Goal: Information Seeking & Learning: Learn about a topic

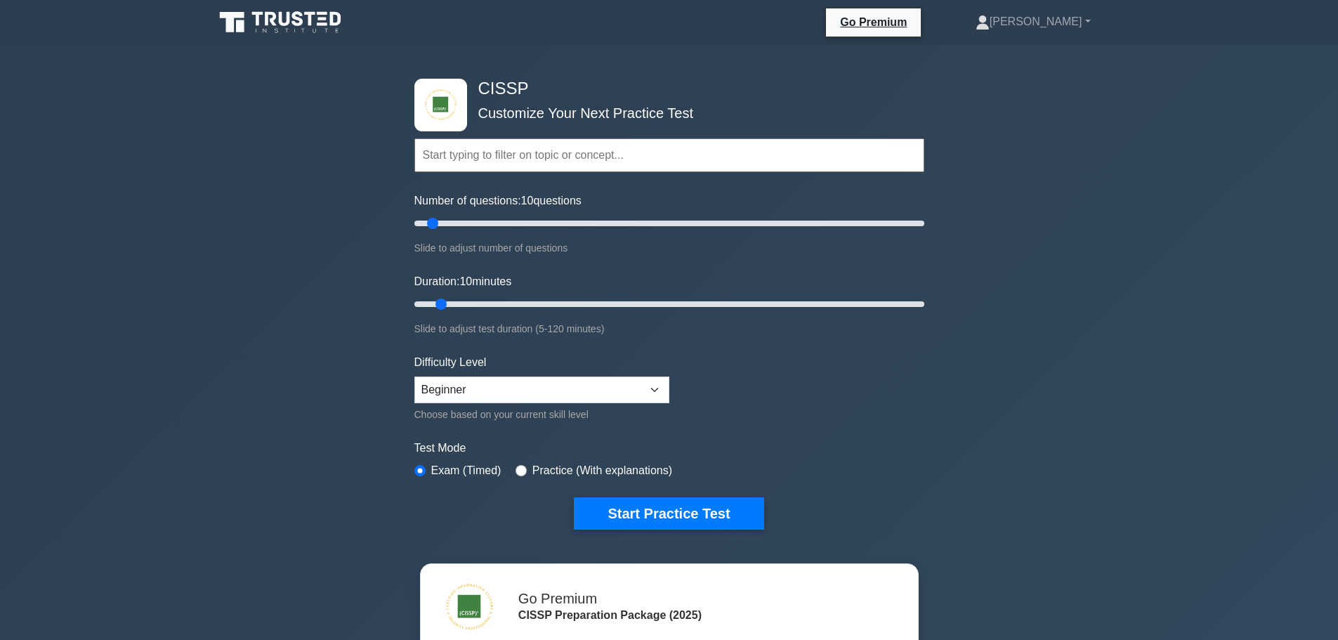
click at [269, 11] on icon at bounding box center [281, 22] width 135 height 27
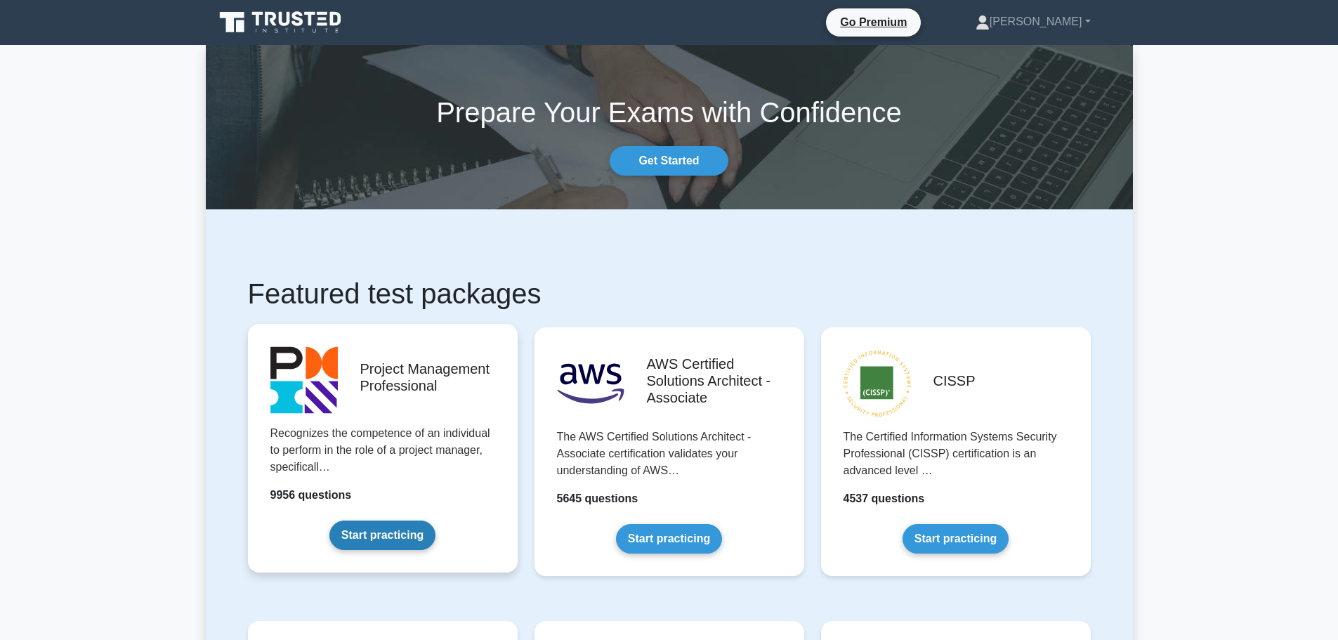
click at [380, 534] on link "Start practicing" at bounding box center [382, 536] width 106 height 30
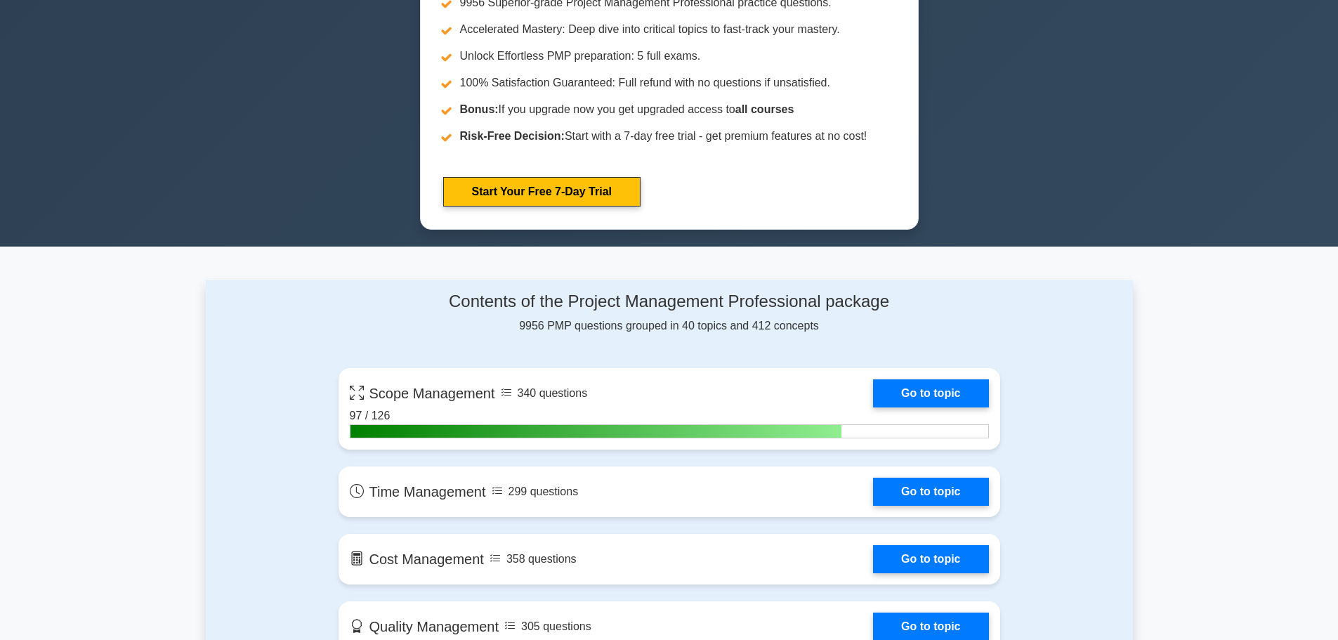
scroll to position [773, 0]
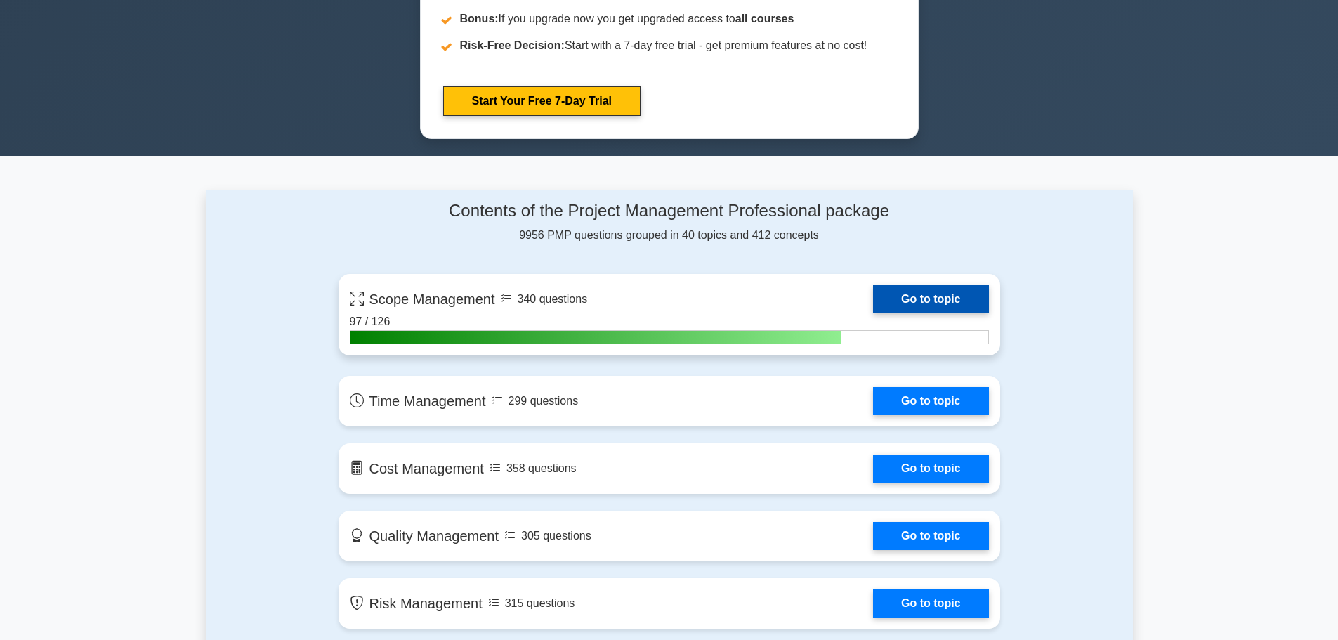
click at [921, 299] on link "Go to topic" at bounding box center [930, 299] width 115 height 28
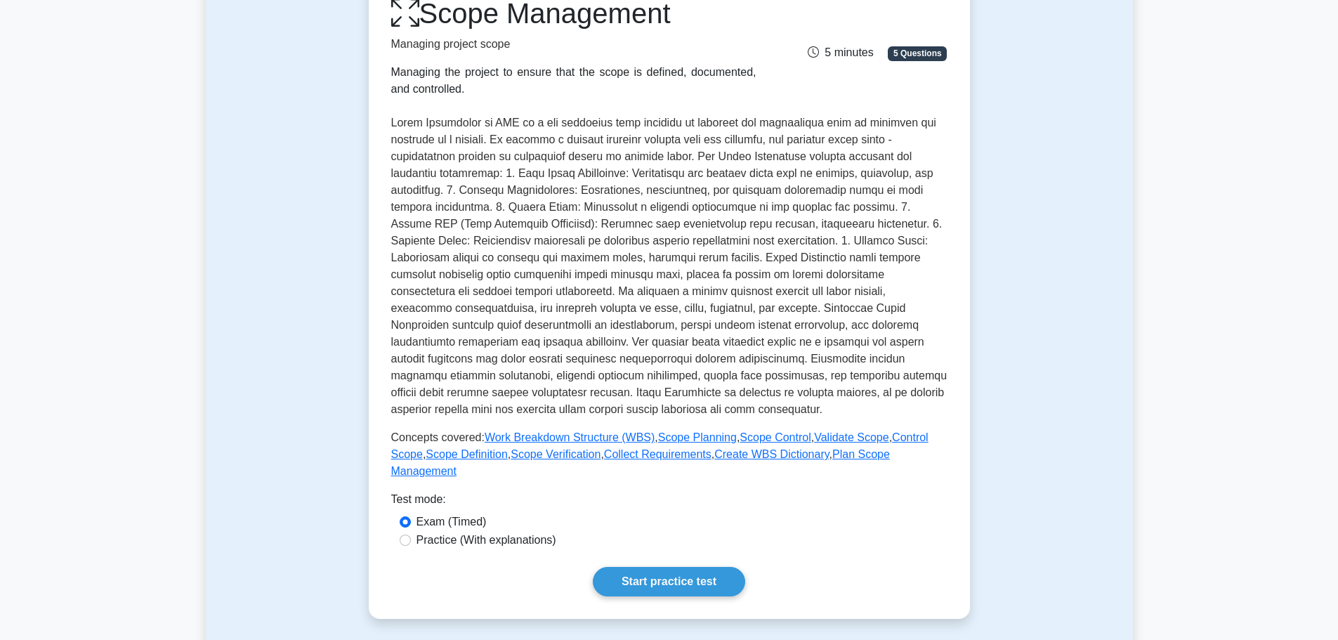
scroll to position [562, 0]
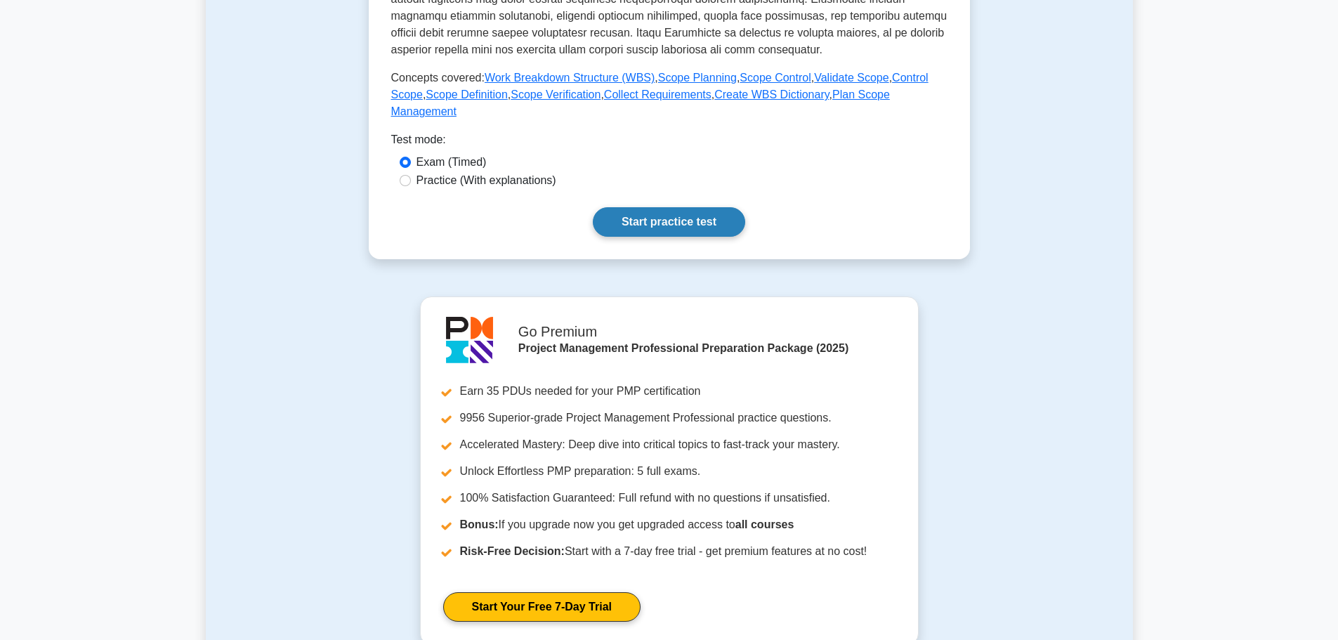
click at [661, 207] on link "Start practice test" at bounding box center [669, 222] width 152 height 30
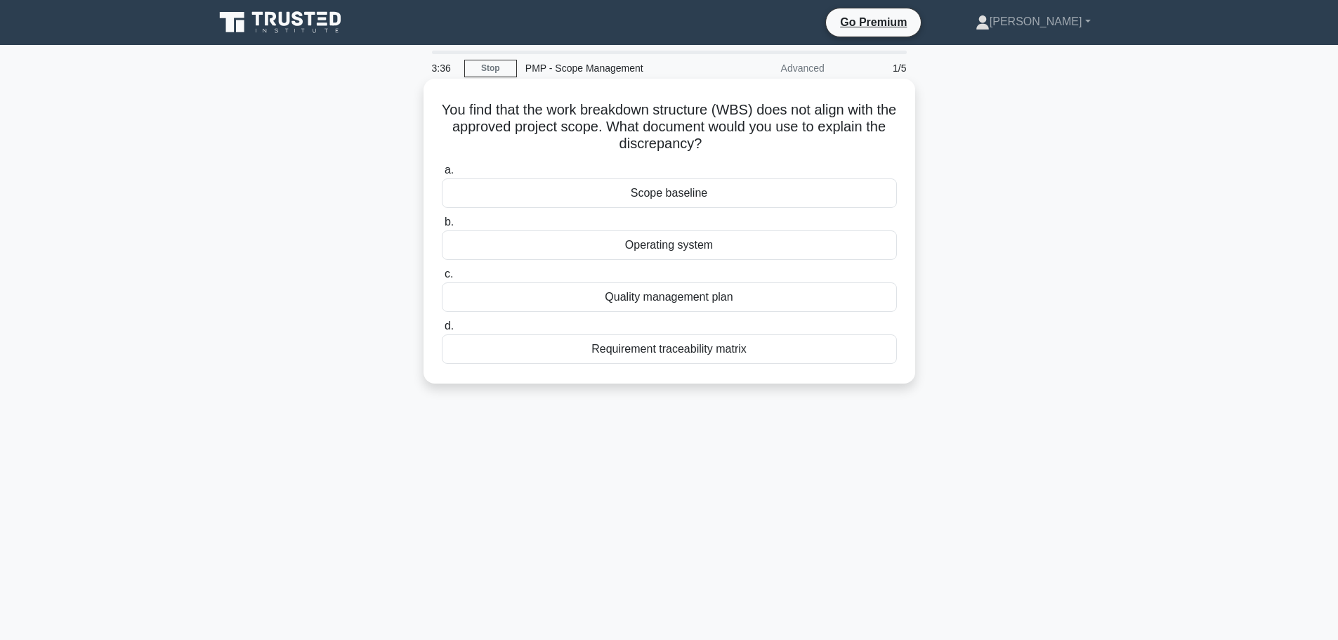
click at [684, 197] on div "Scope baseline" at bounding box center [669, 193] width 455 height 30
click at [442, 175] on input "a. Scope baseline" at bounding box center [442, 170] width 0 height 9
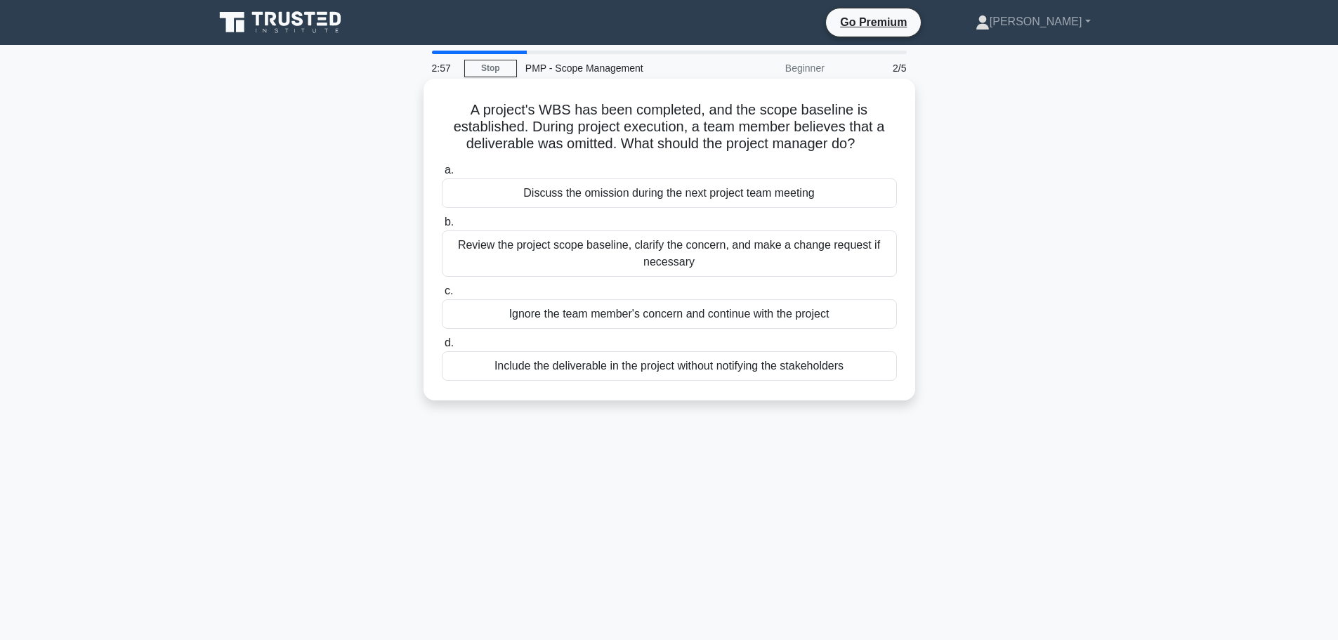
click at [631, 259] on div "Review the project scope baseline, clarify the concern, and make a change reque…" at bounding box center [669, 253] width 455 height 46
click at [442, 227] on input "b. Review the project scope baseline, clarify the concern, and make a change re…" at bounding box center [442, 222] width 0 height 9
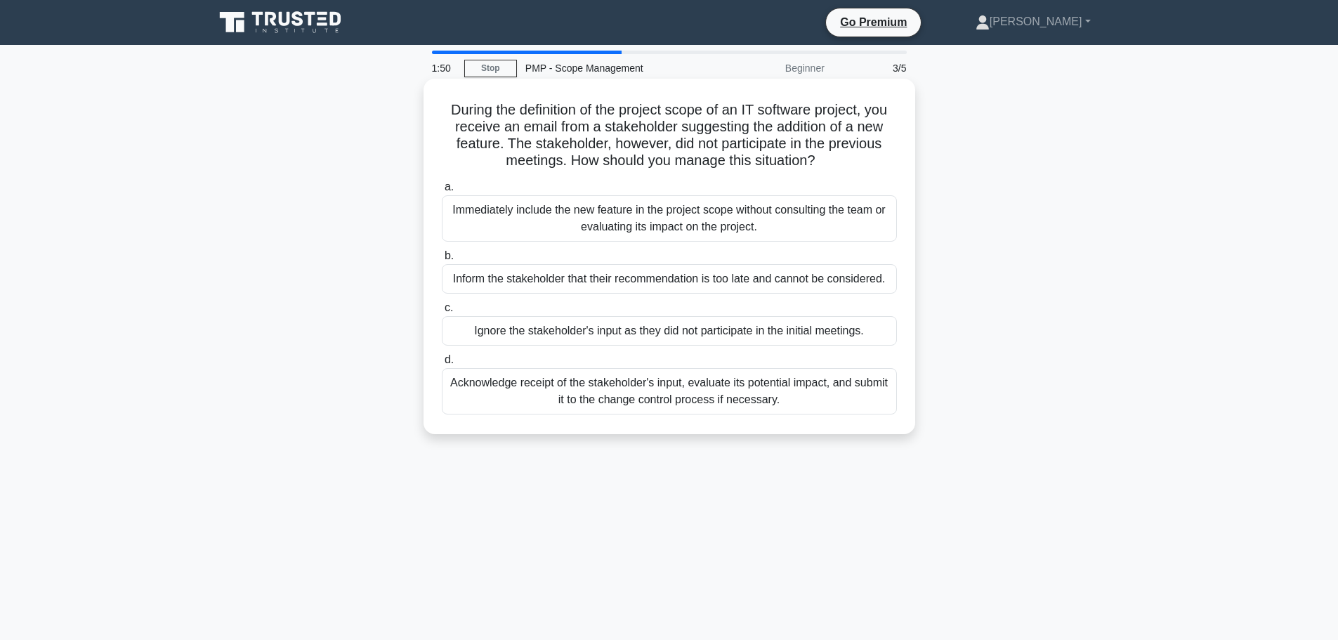
click at [708, 400] on div "Acknowledge receipt of the stakeholder's input, evaluate its potential impact, …" at bounding box center [669, 391] width 455 height 46
click at [442, 365] on input "d. Acknowledge receipt of the stakeholder's input, evaluate its potential impac…" at bounding box center [442, 359] width 0 height 9
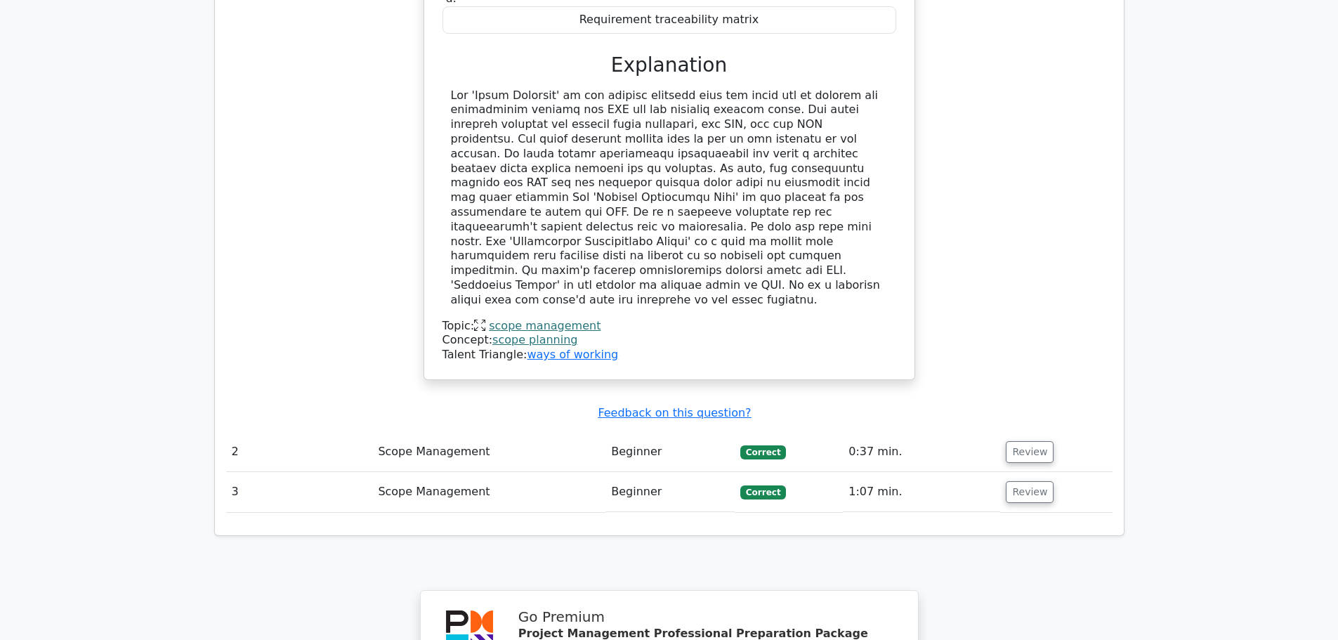
scroll to position [1475, 0]
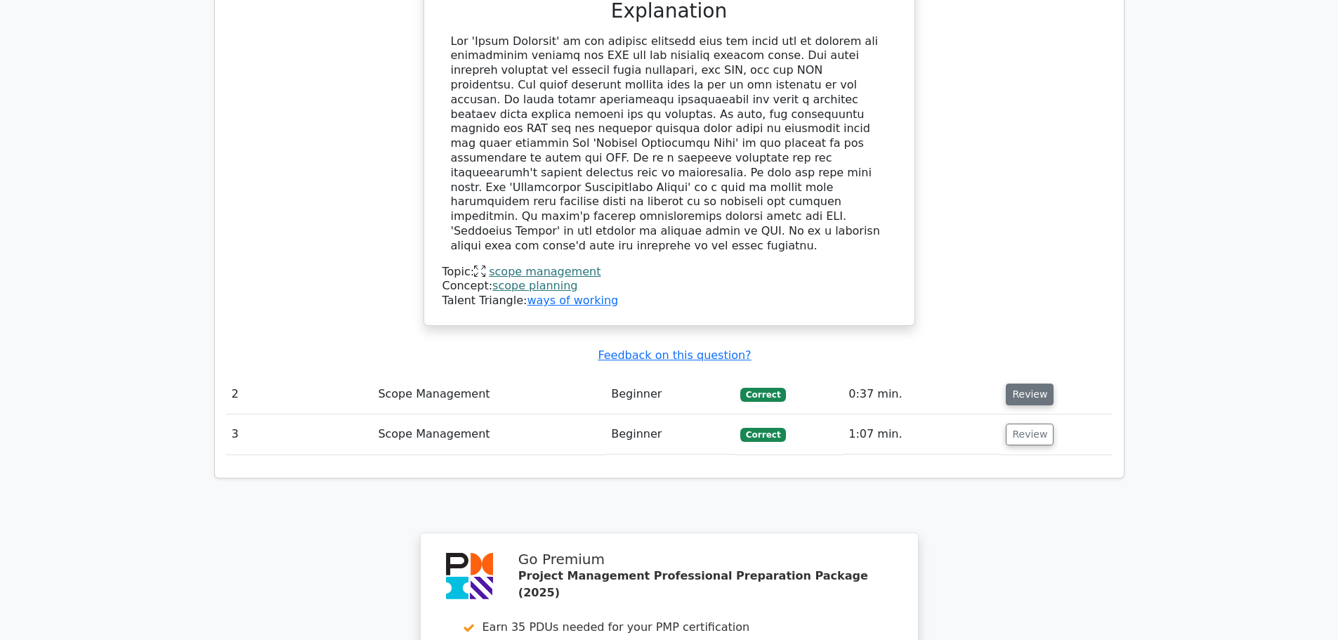
click at [1029, 384] on button "Review" at bounding box center [1030, 395] width 48 height 22
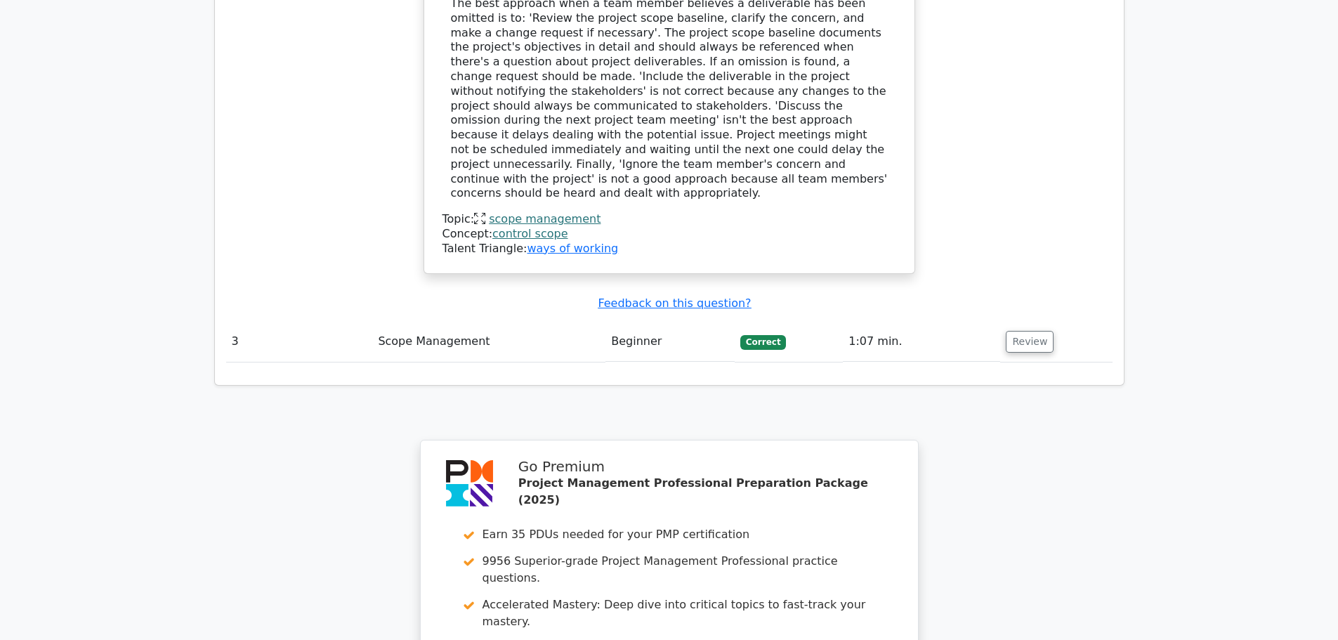
scroll to position [2248, 0]
click at [1022, 329] on button "Review" at bounding box center [1030, 340] width 48 height 22
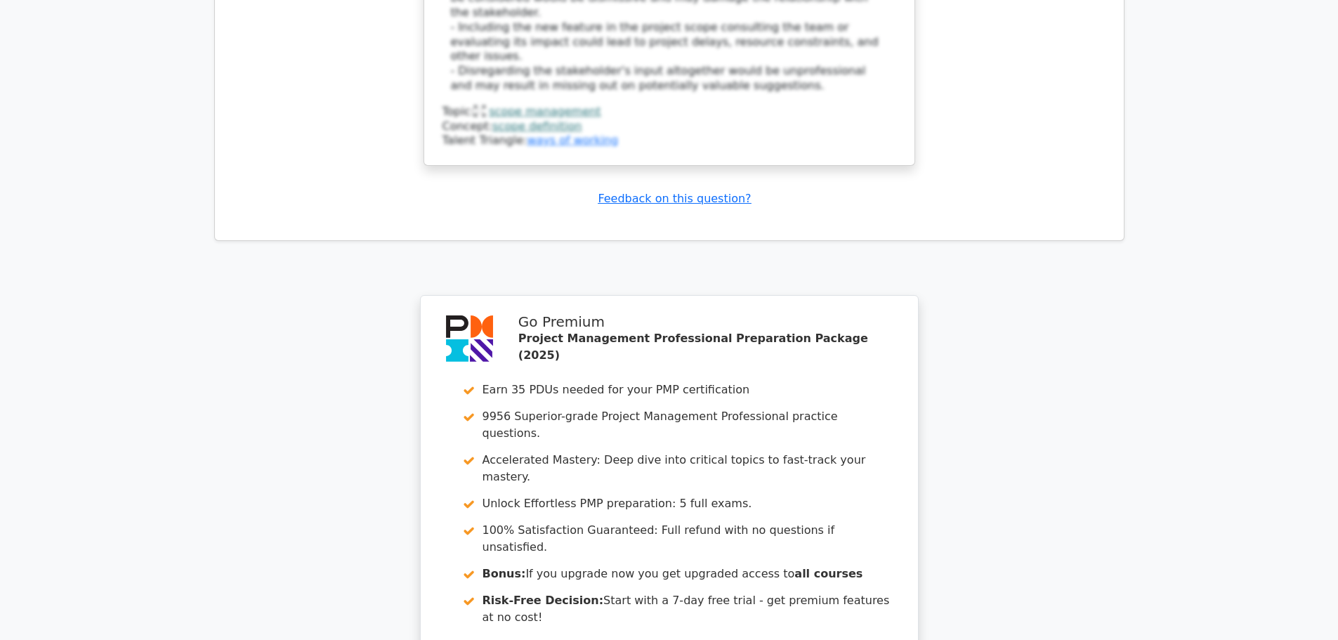
scroll to position [3287, 0]
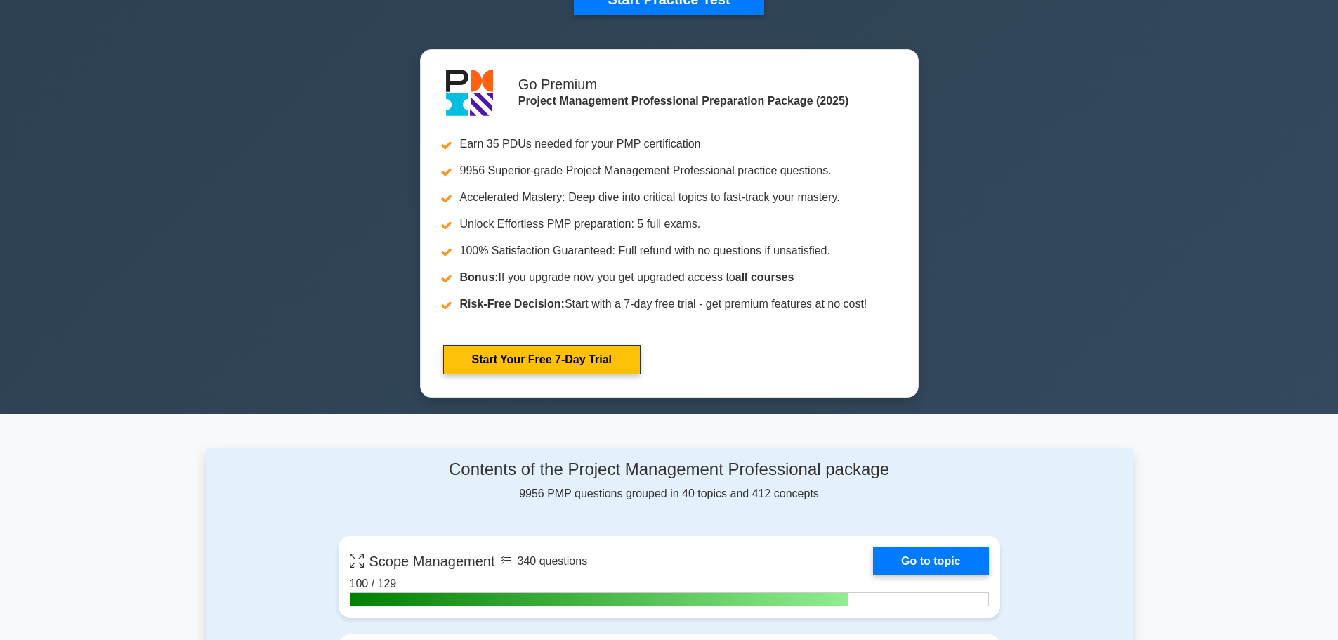
scroll to position [773, 0]
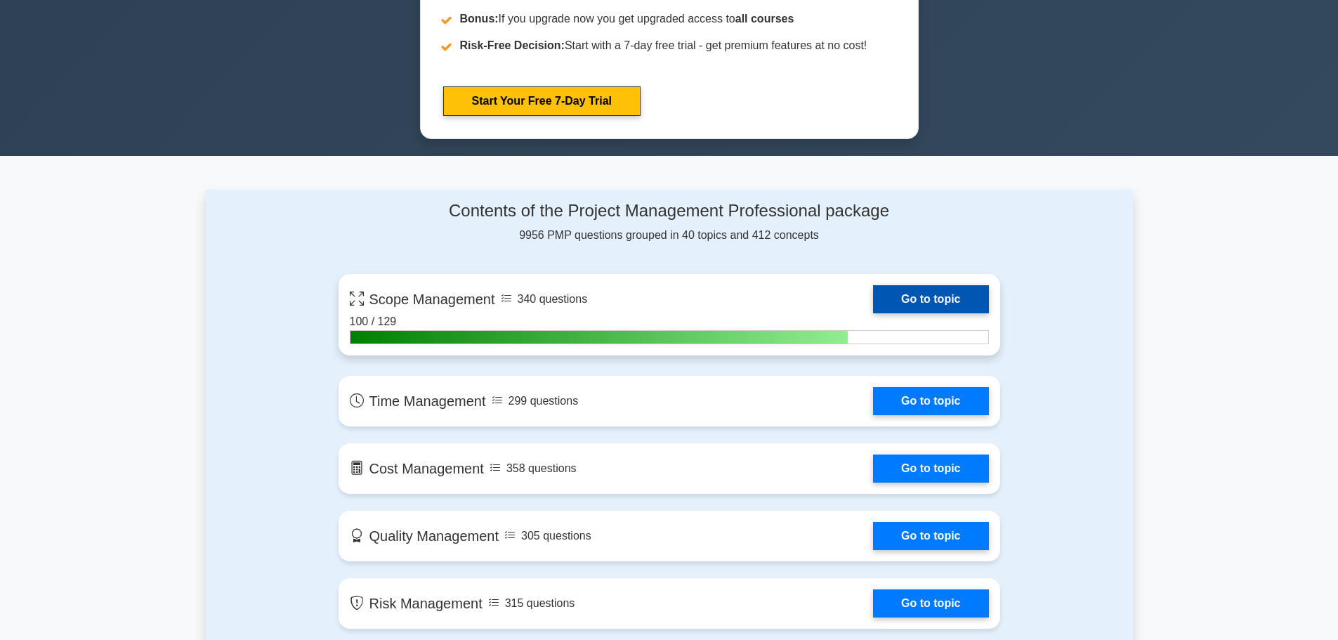
click at [928, 301] on link "Go to topic" at bounding box center [930, 299] width 115 height 28
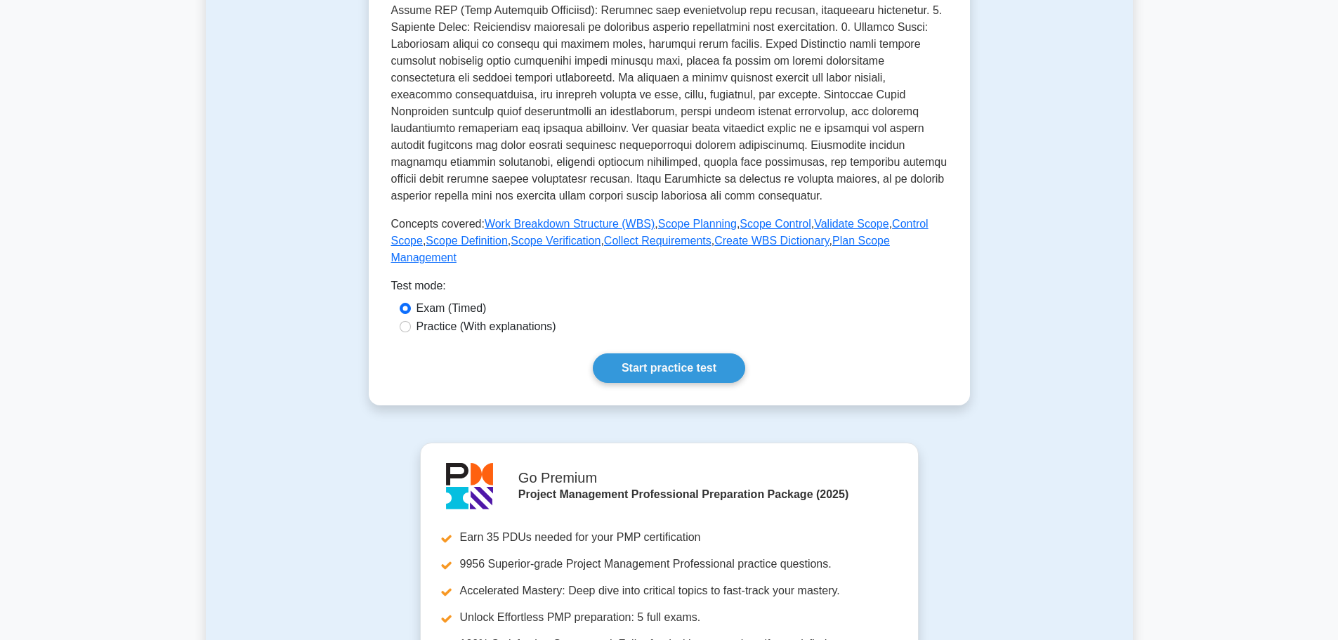
scroll to position [492, 0]
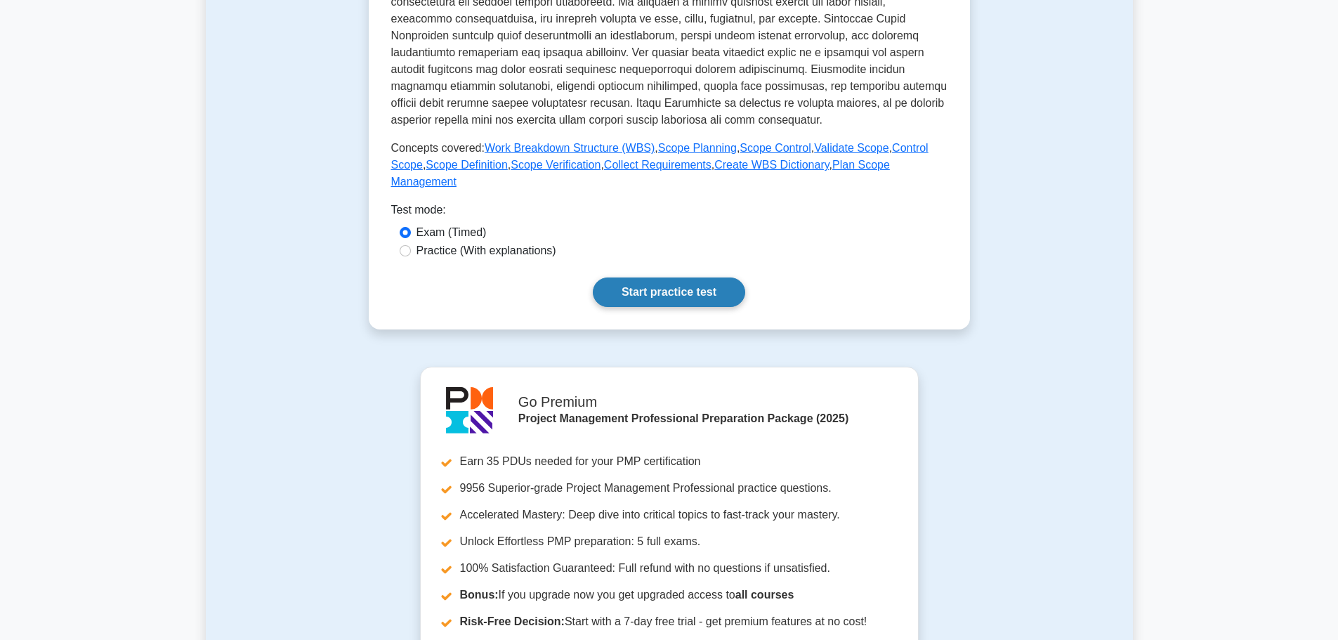
click at [671, 278] on link "Start practice test" at bounding box center [669, 293] width 152 height 30
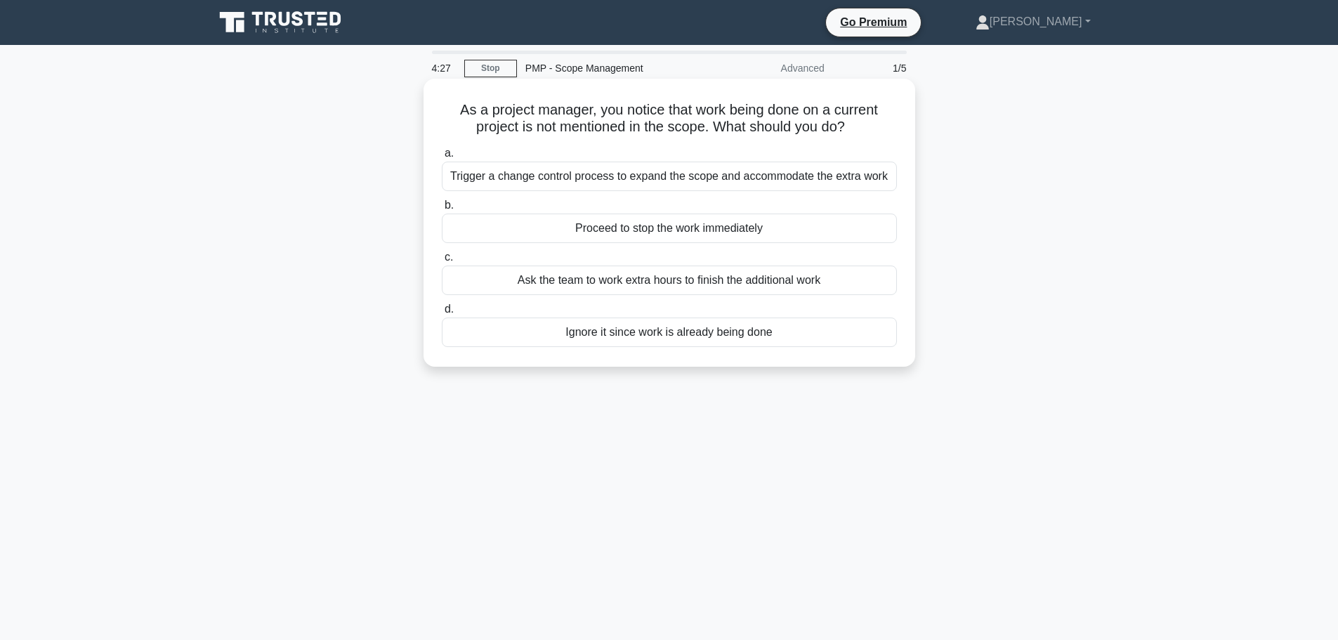
click at [644, 180] on div "Trigger a change control process to expand the scope and accommodate the extra …" at bounding box center [669, 177] width 455 height 30
click at [442, 158] on input "a. Trigger a change control process to expand the scope and accommodate the ext…" at bounding box center [442, 153] width 0 height 9
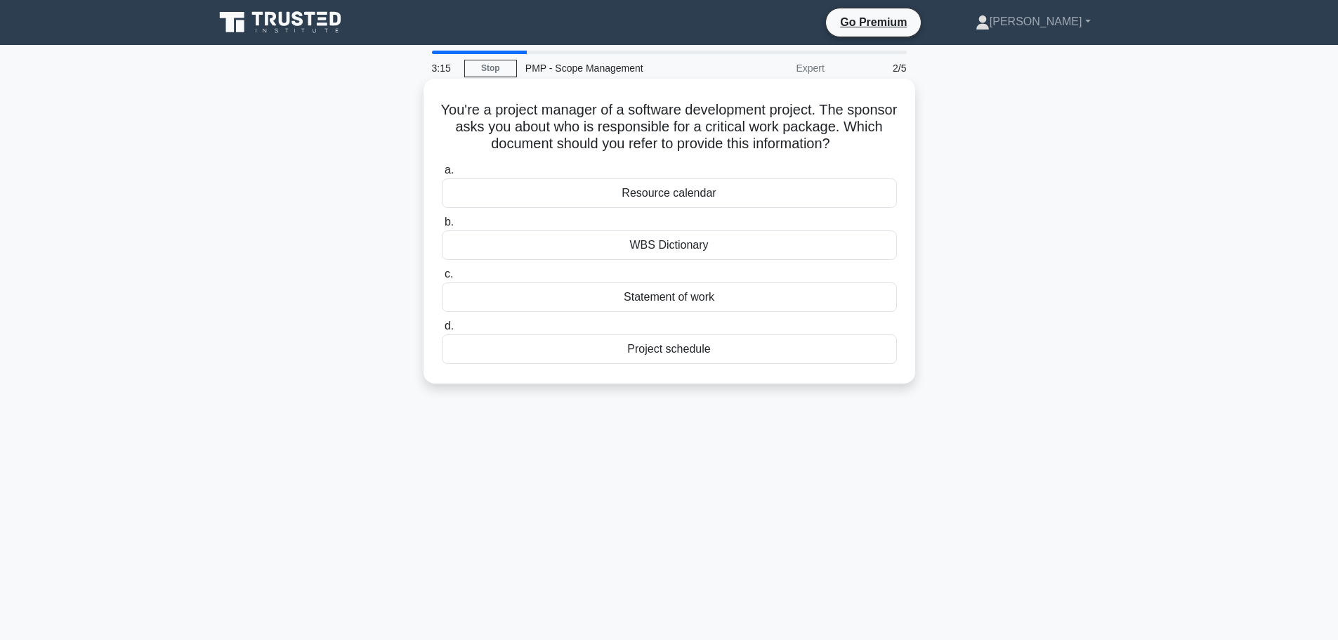
click at [691, 249] on div "WBS Dictionary" at bounding box center [669, 245] width 455 height 30
click at [442, 227] on input "b. WBS Dictionary" at bounding box center [442, 222] width 0 height 9
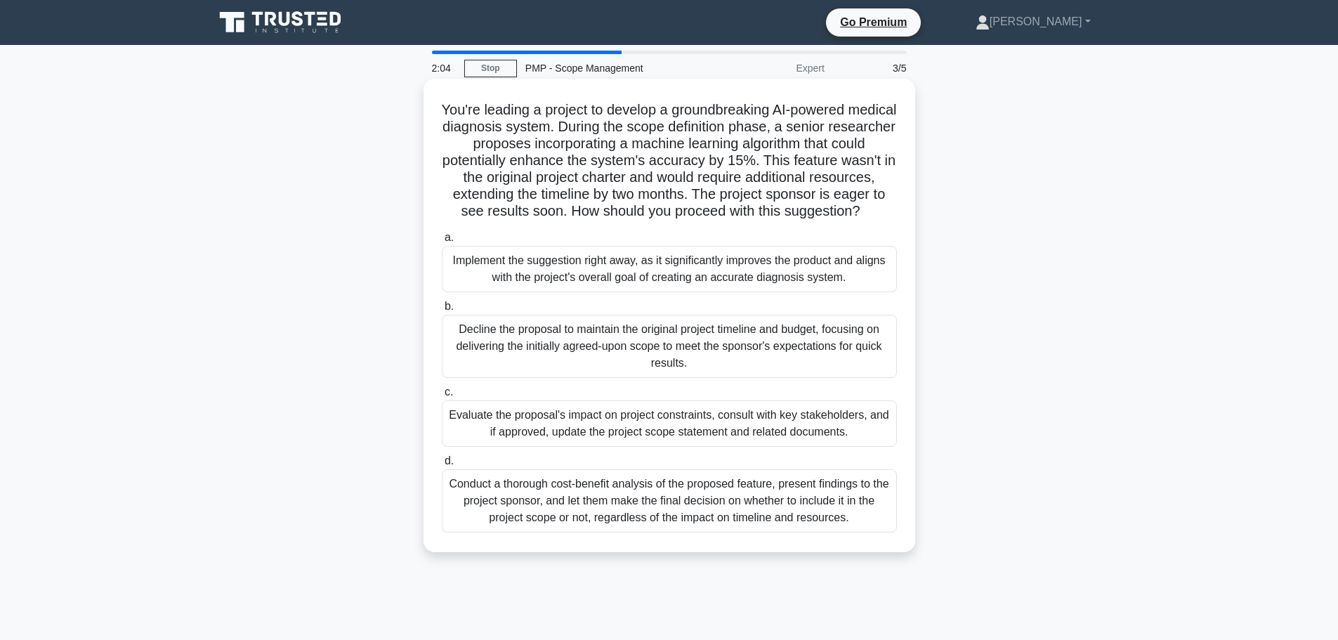
click at [623, 447] on div "Evaluate the proposal's impact on project constraints, consult with key stakeho…" at bounding box center [669, 423] width 455 height 46
click at [442, 397] on input "c. Evaluate the proposal's impact on project constraints, consult with key stak…" at bounding box center [442, 392] width 0 height 9
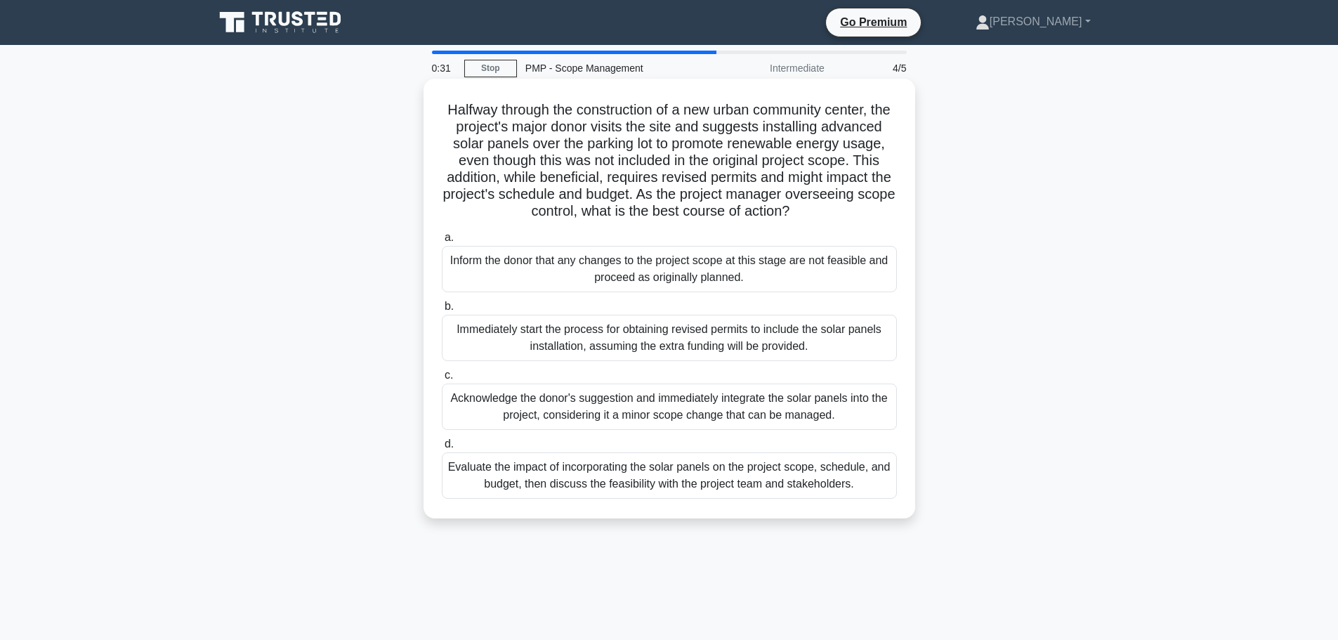
click at [658, 499] on div "Evaluate the impact of incorporating the solar panels on the project scope, sch…" at bounding box center [669, 475] width 455 height 46
click at [442, 449] on input "d. Evaluate the impact of incorporating the solar panels on the project scope, …" at bounding box center [442, 444] width 0 height 9
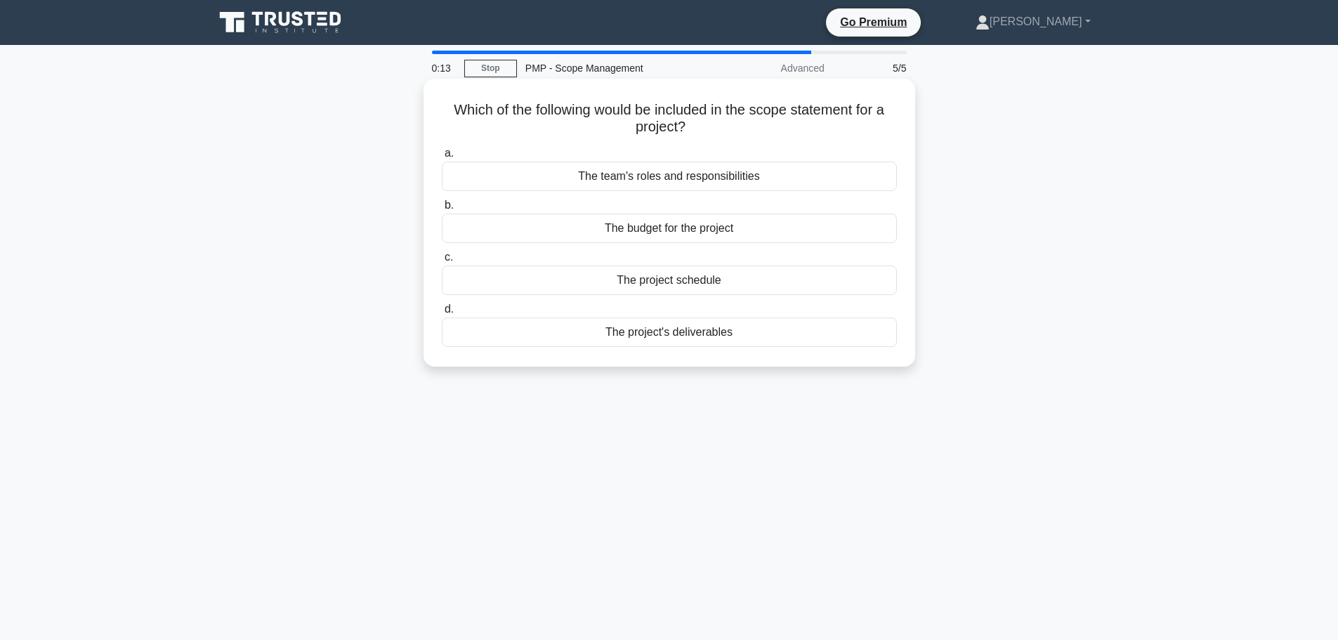
click at [717, 330] on div "The project's deliverables" at bounding box center [669, 333] width 455 height 30
click at [442, 314] on input "d. The project's deliverables" at bounding box center [442, 309] width 0 height 9
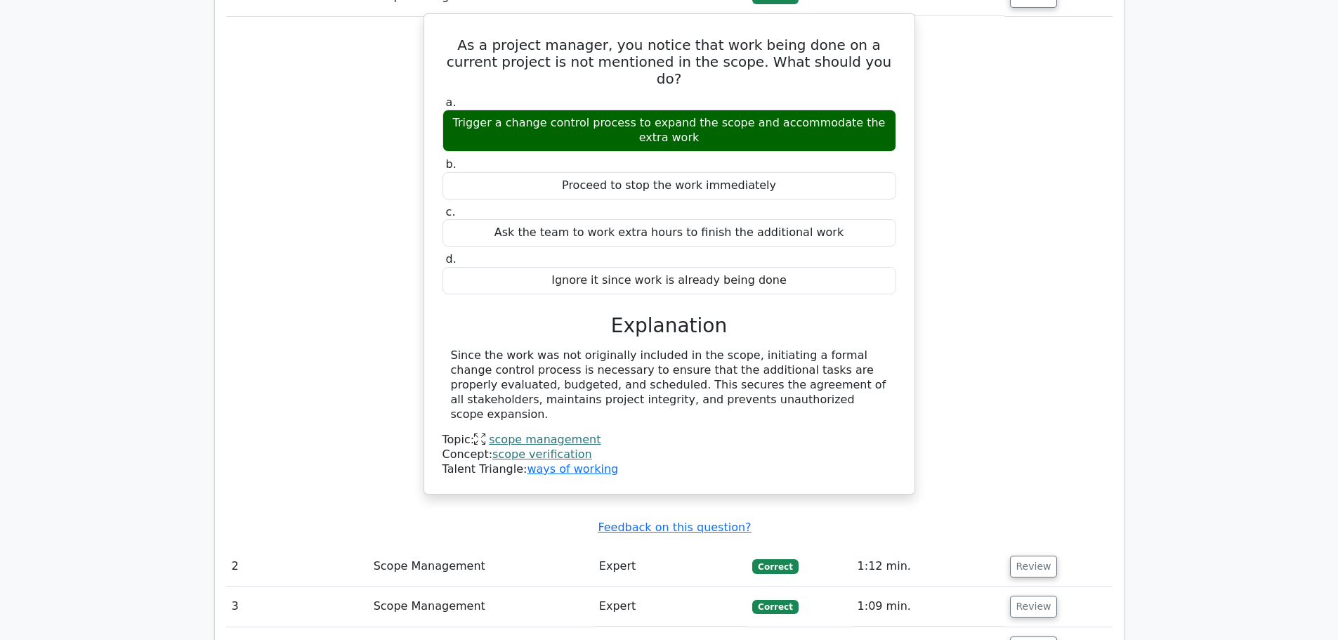
scroll to position [1405, 0]
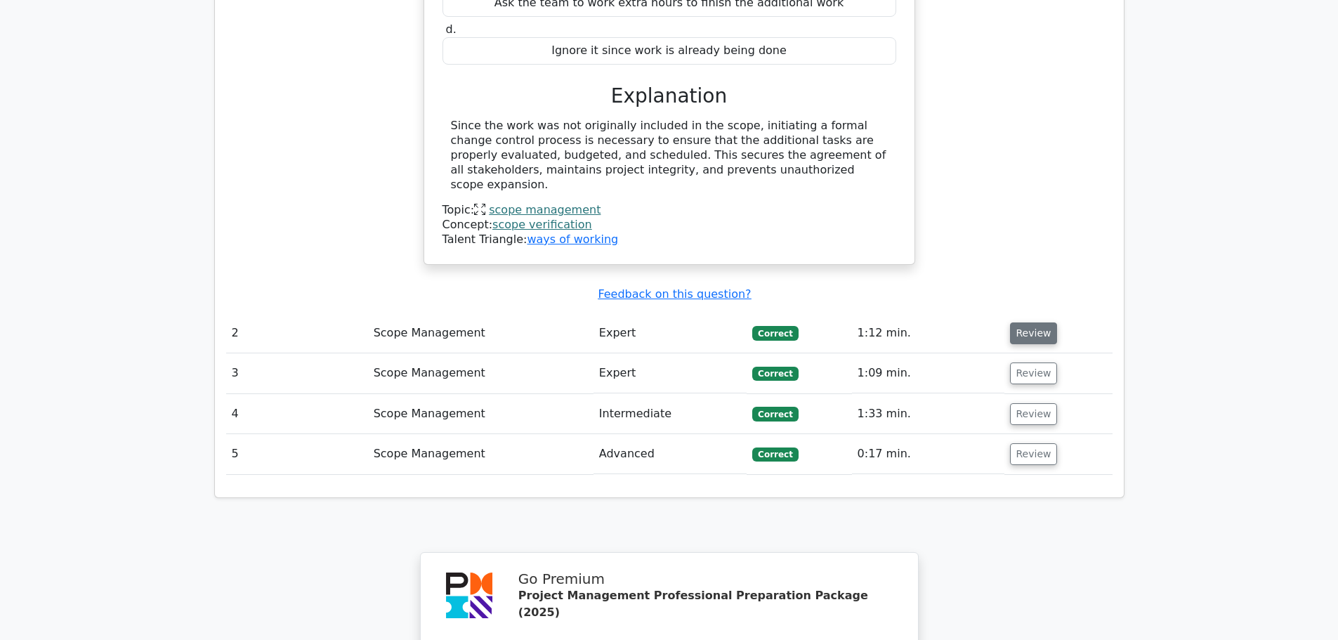
click at [1045, 322] on button "Review" at bounding box center [1034, 333] width 48 height 22
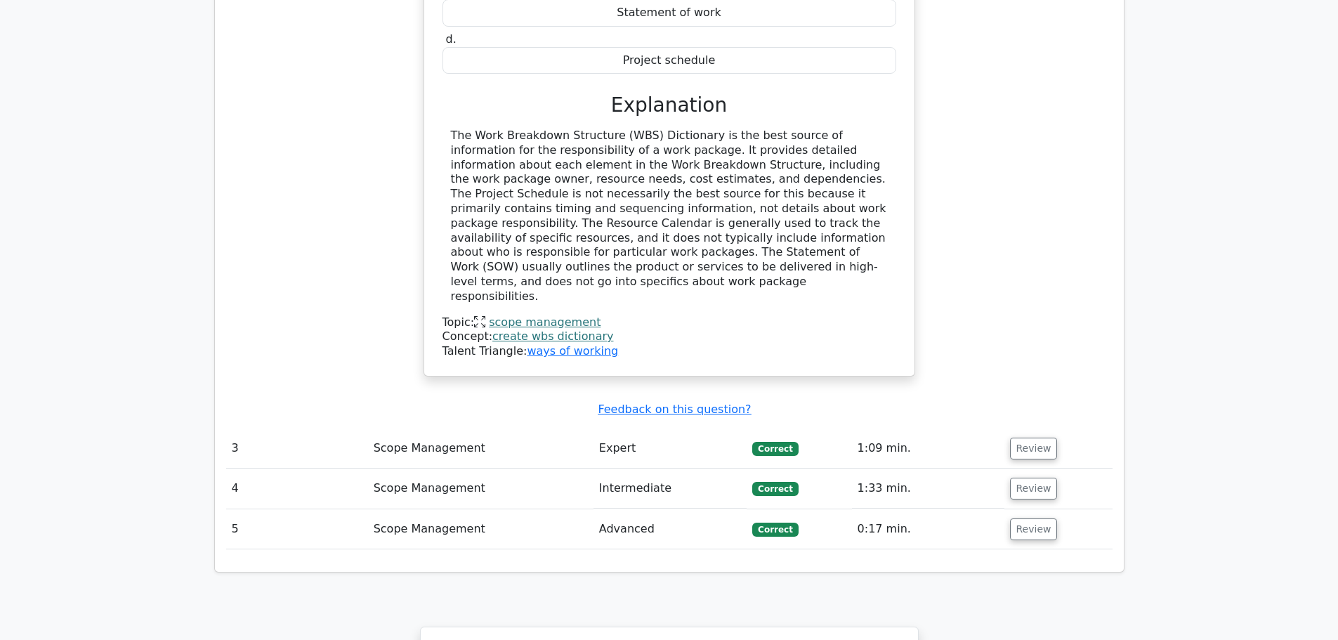
scroll to position [1967, 0]
click at [1031, 435] on button "Review" at bounding box center [1034, 446] width 48 height 22
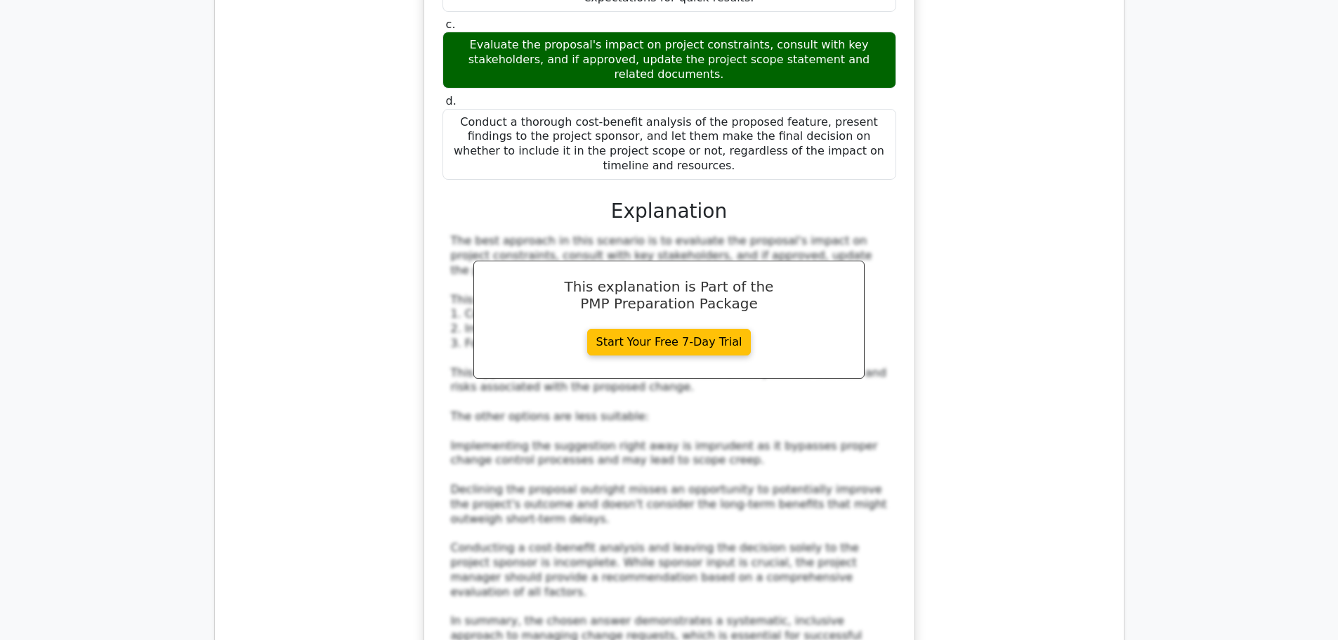
scroll to position [3021, 0]
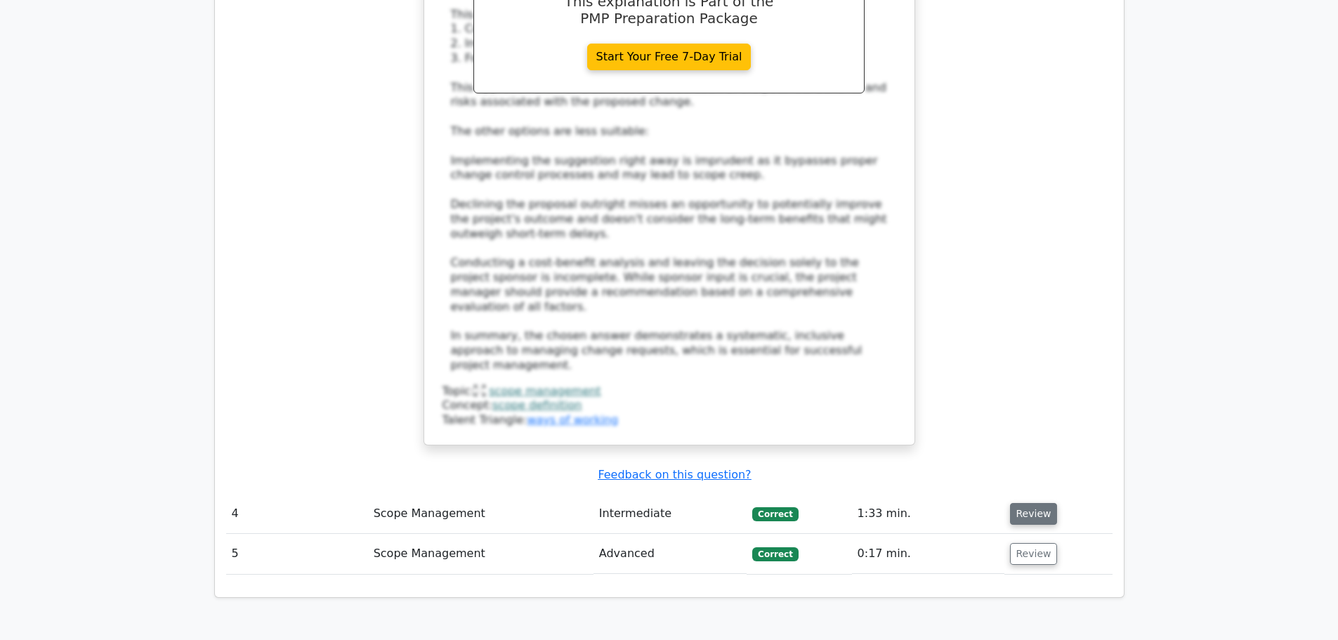
click at [1037, 503] on button "Review" at bounding box center [1034, 514] width 48 height 22
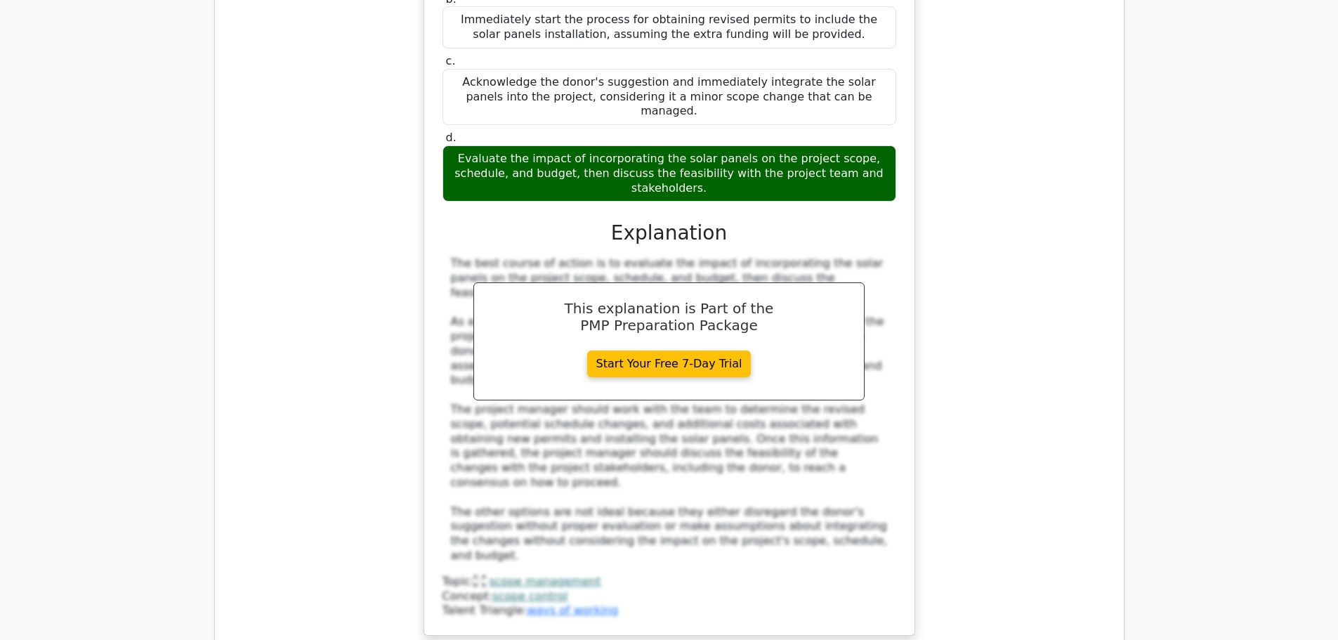
scroll to position [4004, 0]
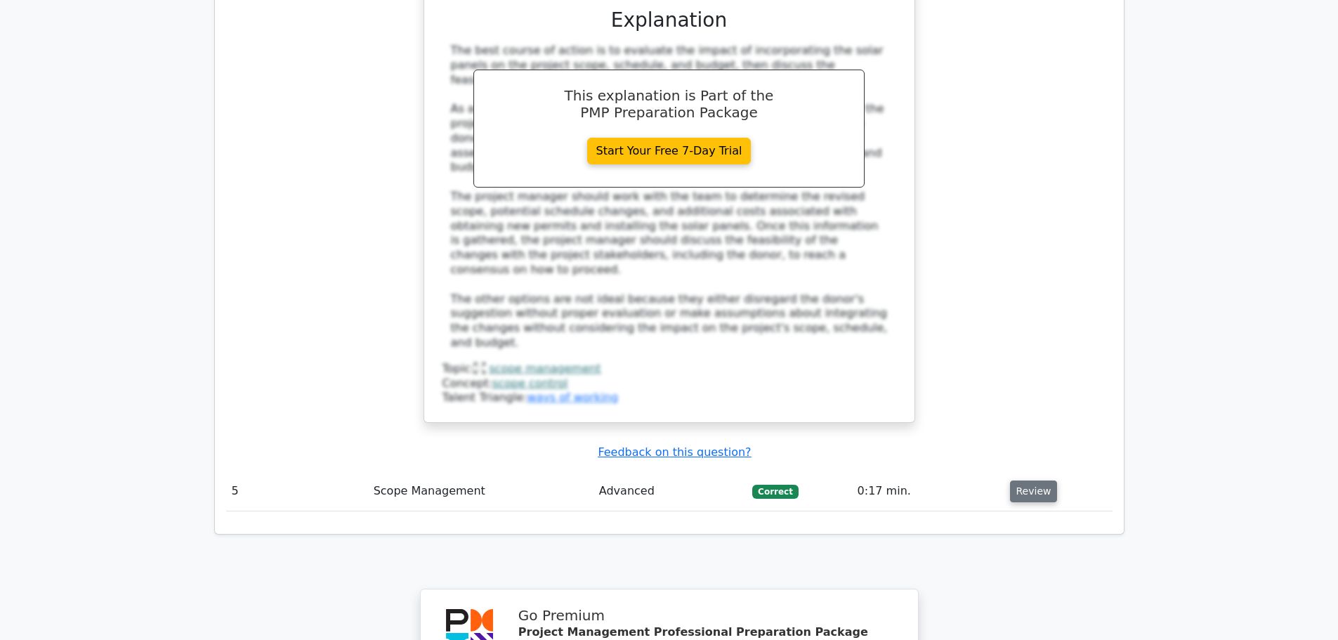
click at [1010, 481] on button "Review" at bounding box center [1034, 492] width 48 height 22
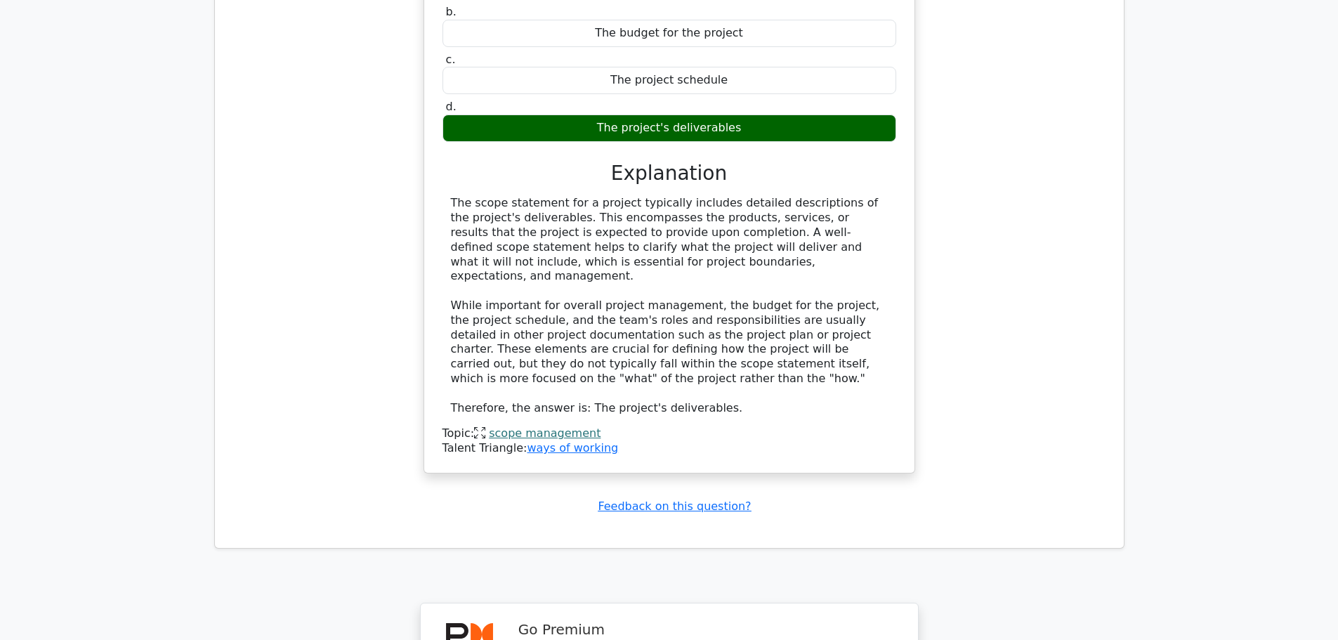
scroll to position [4894, 0]
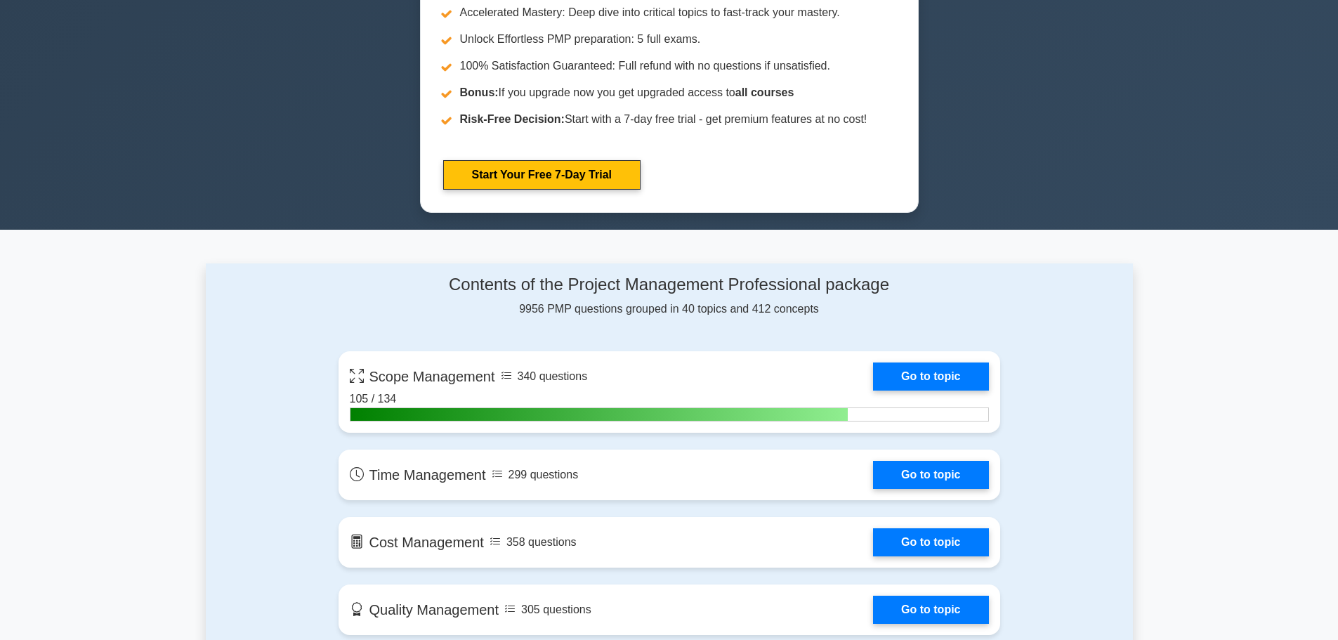
scroll to position [913, 0]
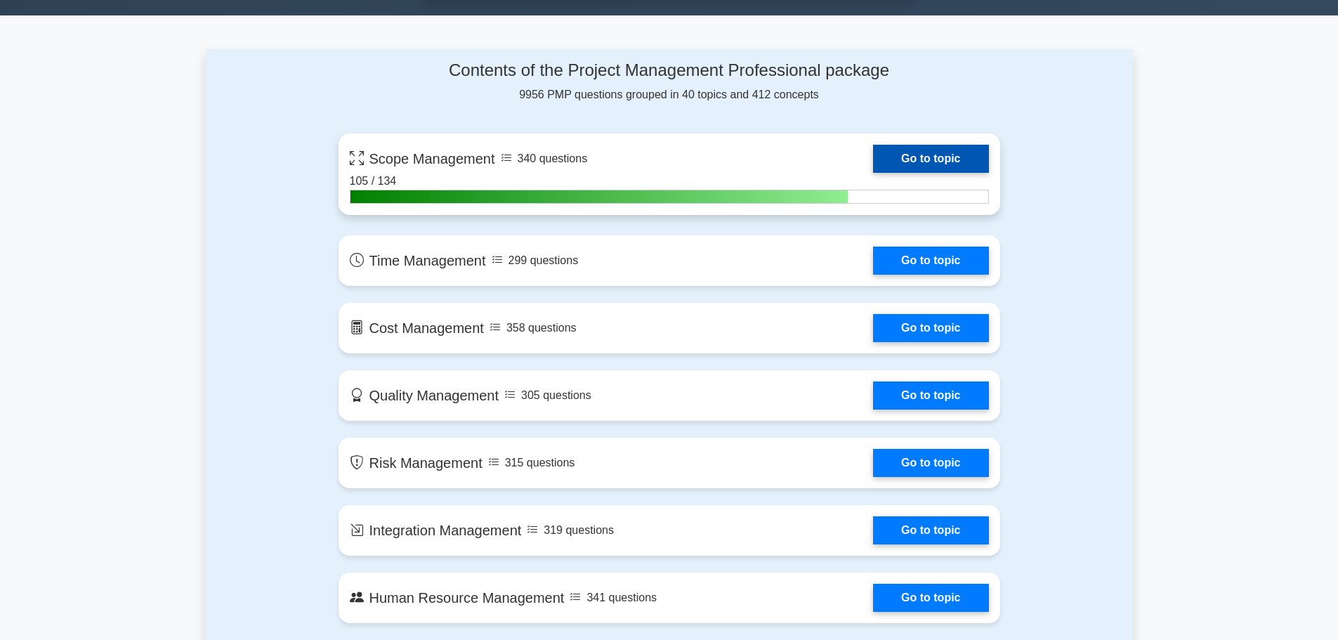
click at [937, 157] on link "Go to topic" at bounding box center [930, 159] width 115 height 28
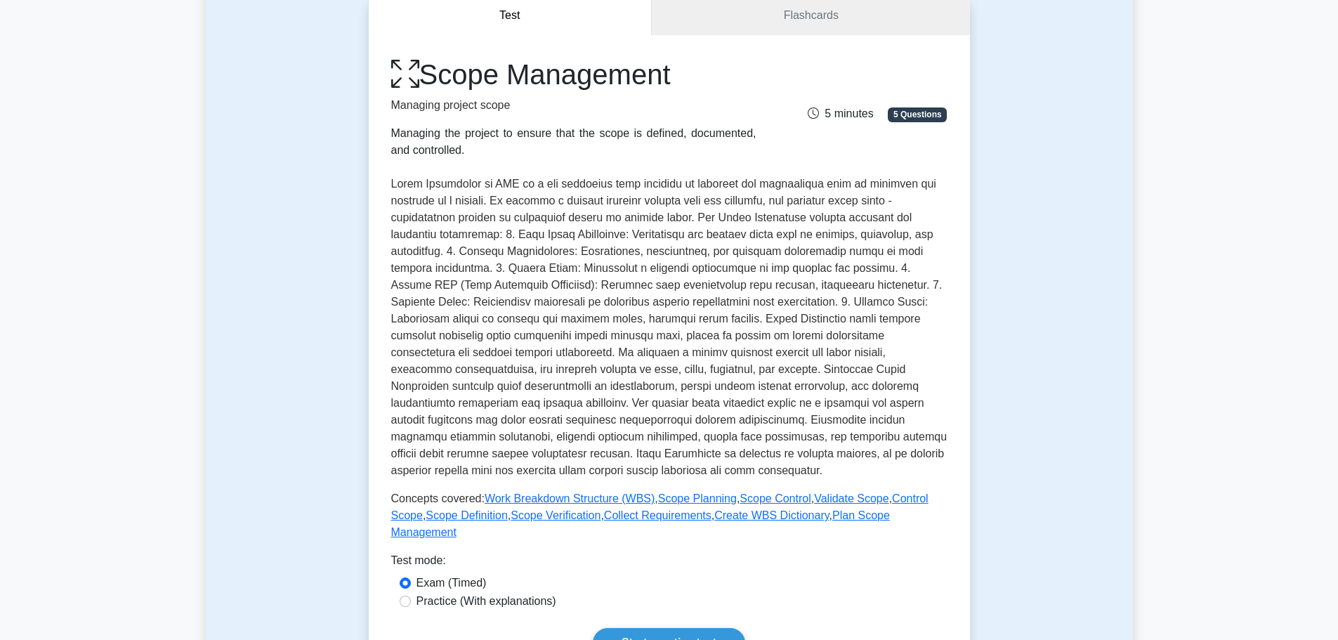
scroll to position [492, 0]
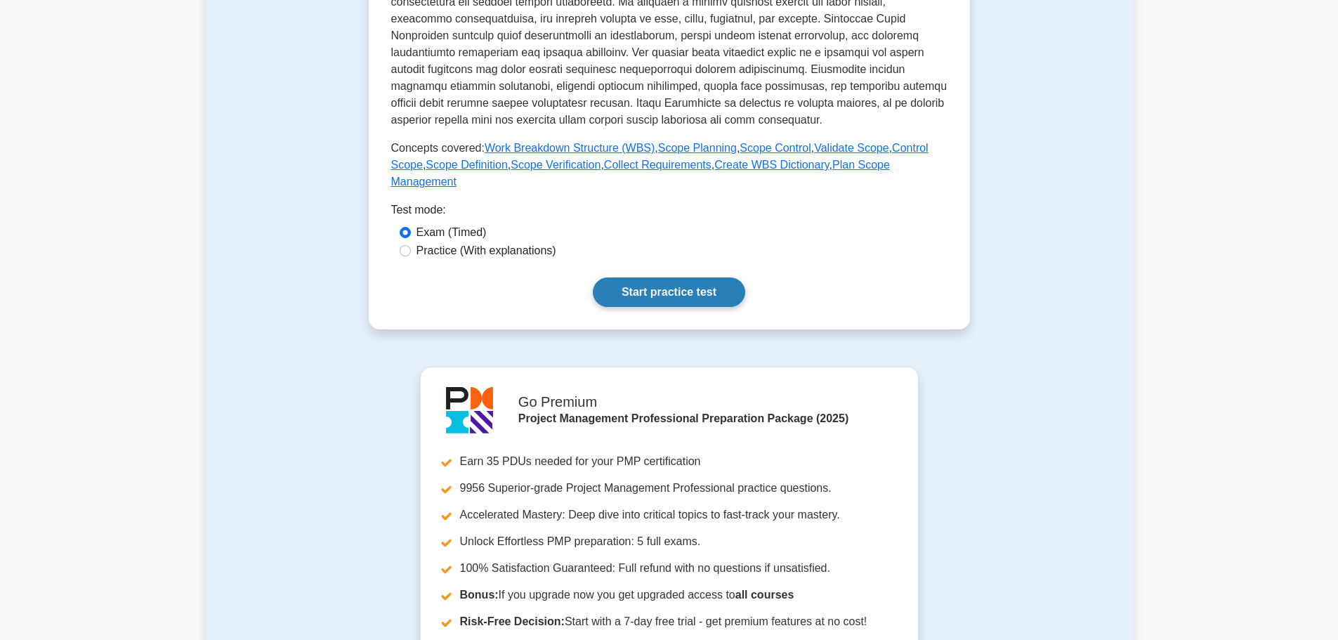
click at [669, 278] on link "Start practice test" at bounding box center [669, 293] width 152 height 30
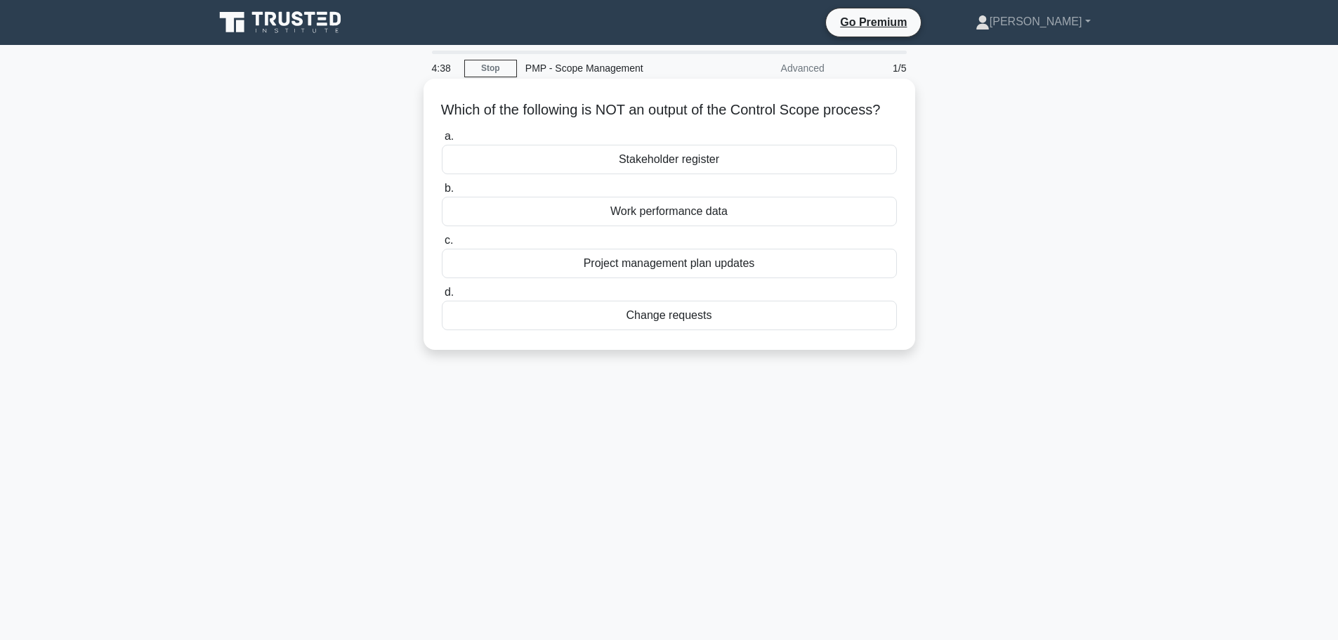
click at [684, 174] on div "Stakeholder register" at bounding box center [669, 160] width 455 height 30
click at [442, 141] on input "a. Stakeholder register" at bounding box center [442, 136] width 0 height 9
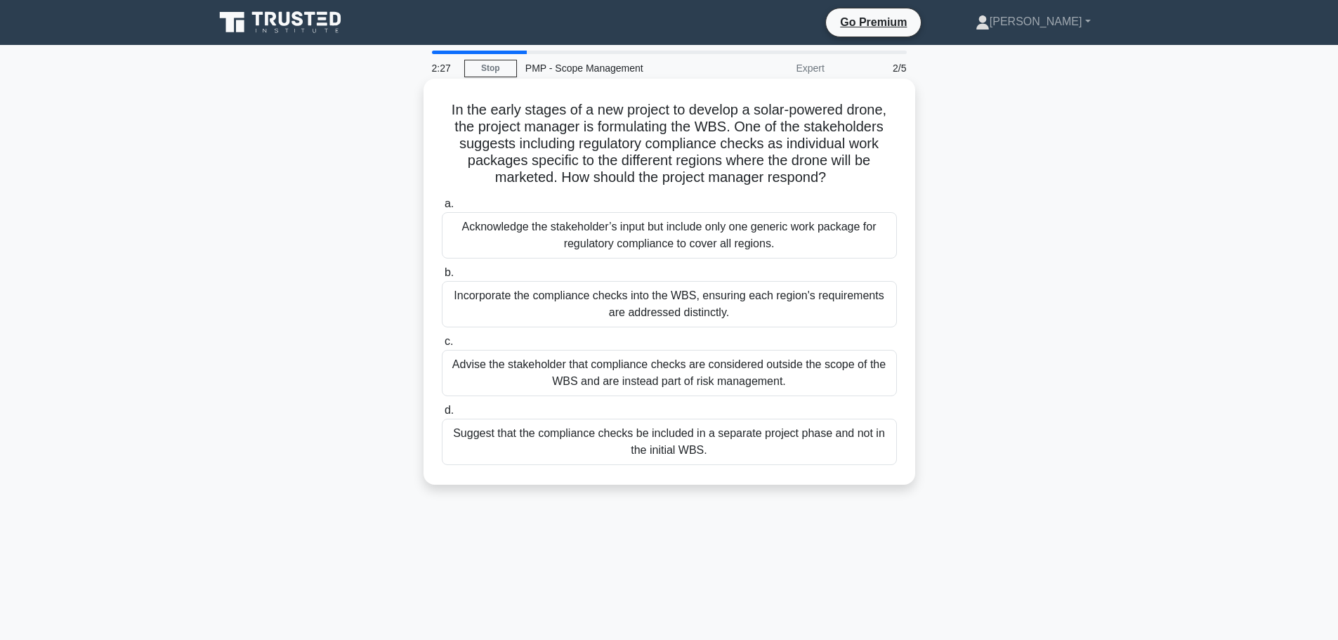
click at [662, 307] on div "Incorporate the compliance checks into the WBS, ensuring each region's requirem…" at bounding box center [669, 304] width 455 height 46
click at [442, 278] on input "b. Incorporate the compliance checks into the WBS, ensuring each region's requi…" at bounding box center [442, 272] width 0 height 9
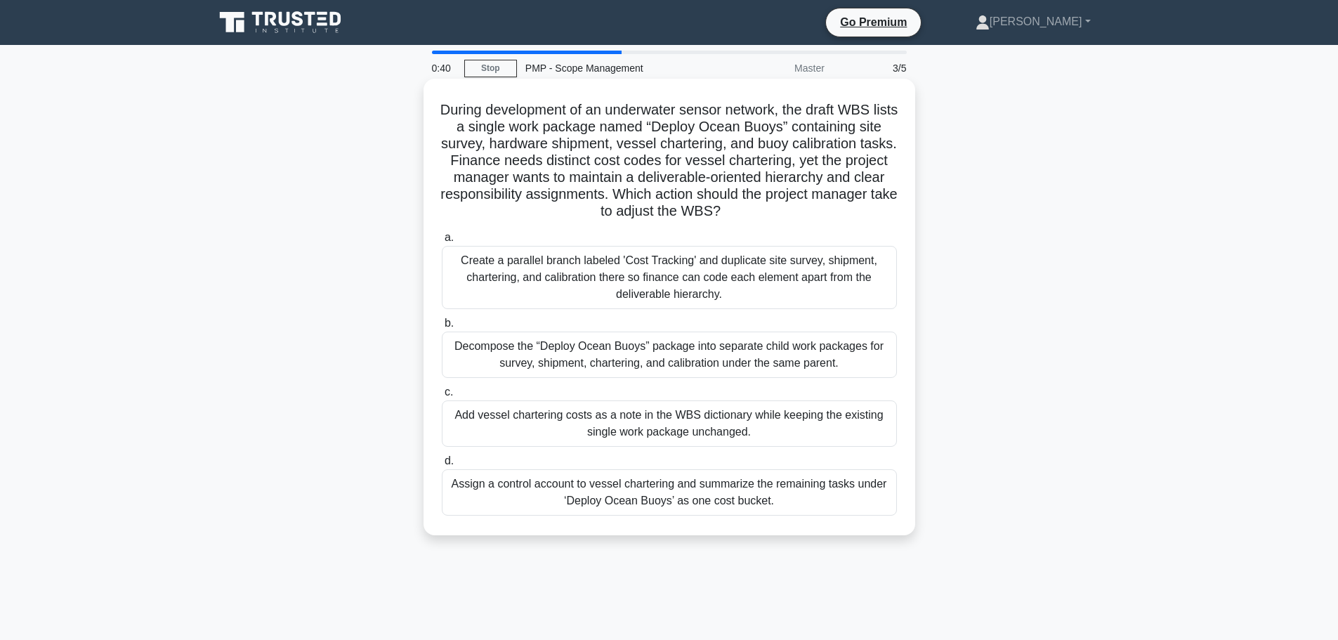
click at [621, 356] on div "Decompose the “Deploy Ocean Buoys” package into separate child work packages fo…" at bounding box center [669, 355] width 455 height 46
click at [442, 328] on input "b. Decompose the “Deploy Ocean Buoys” package into separate child work packages…" at bounding box center [442, 323] width 0 height 9
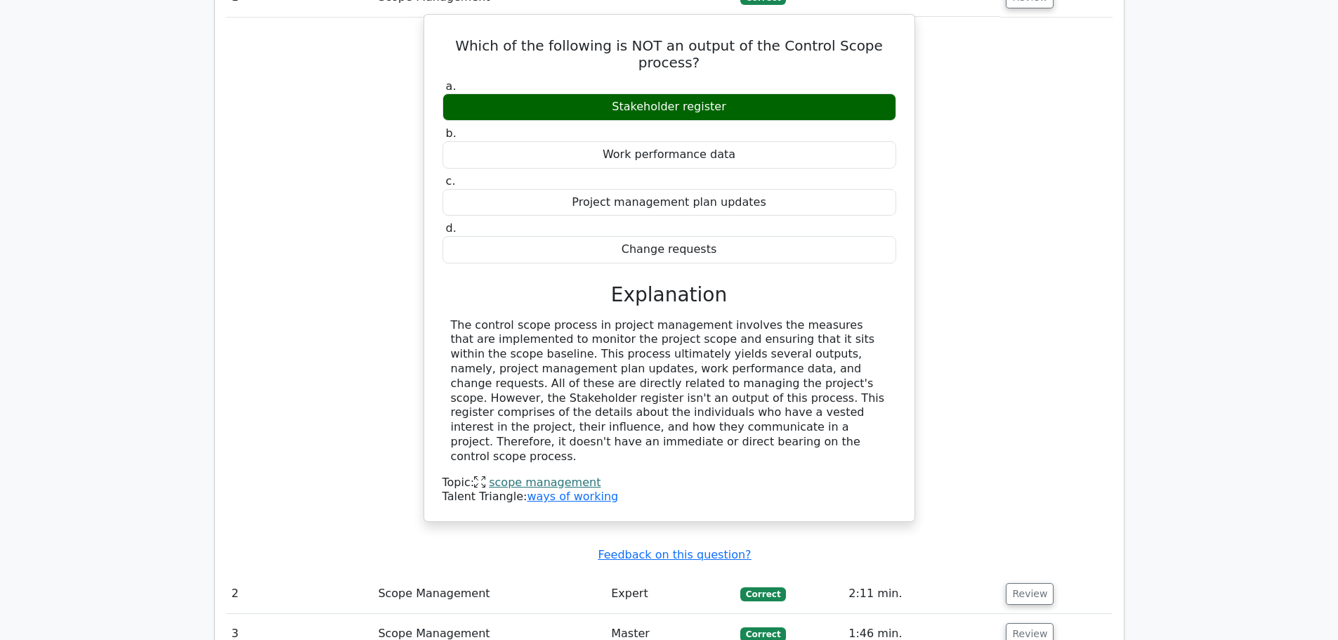
scroll to position [1194, 0]
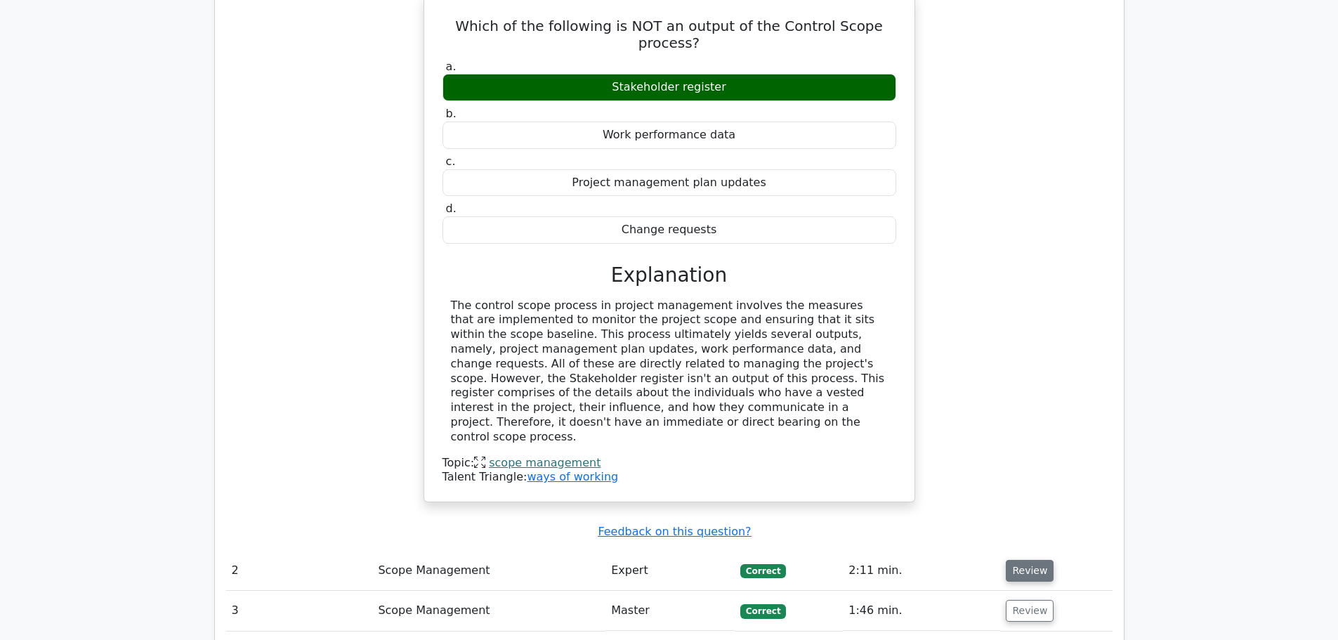
click at [1025, 560] on button "Review" at bounding box center [1030, 571] width 48 height 22
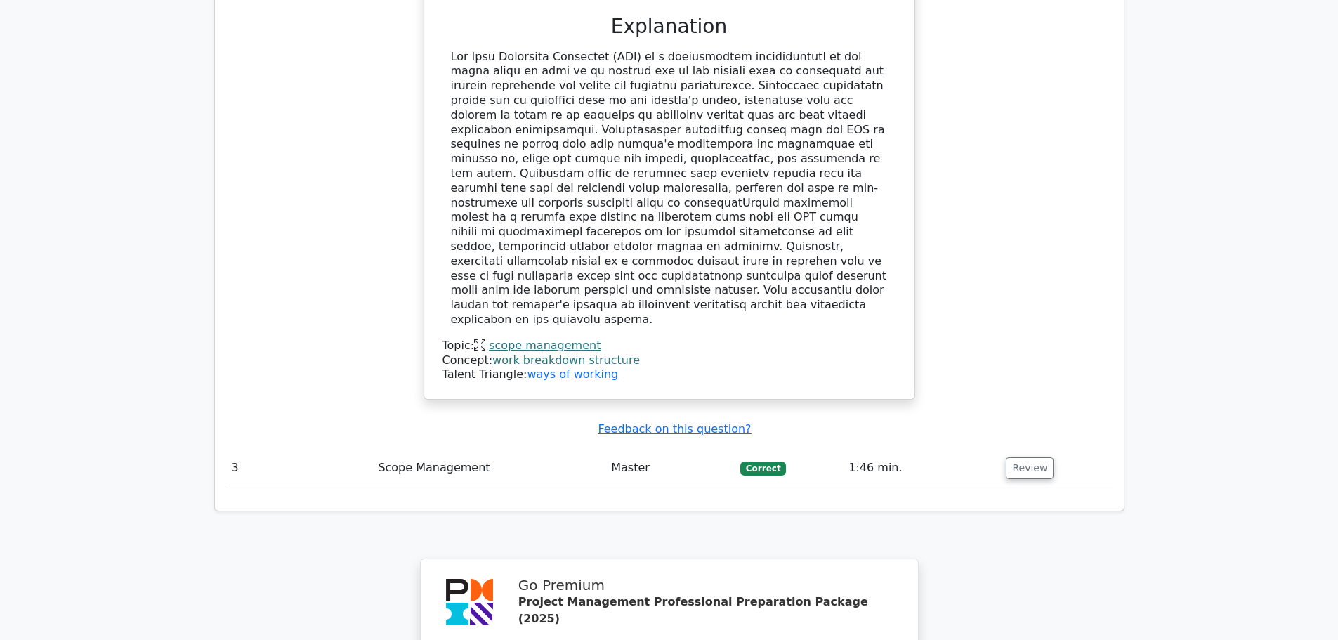
scroll to position [2170, 0]
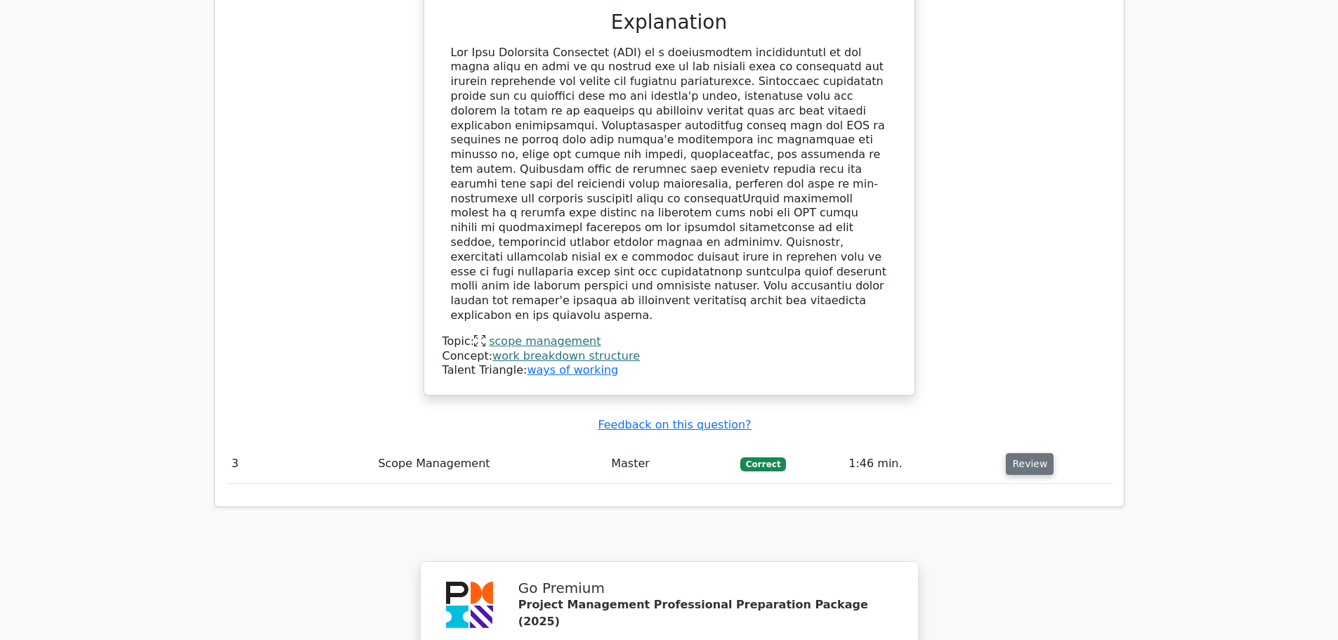
click at [1036, 453] on button "Review" at bounding box center [1030, 464] width 48 height 22
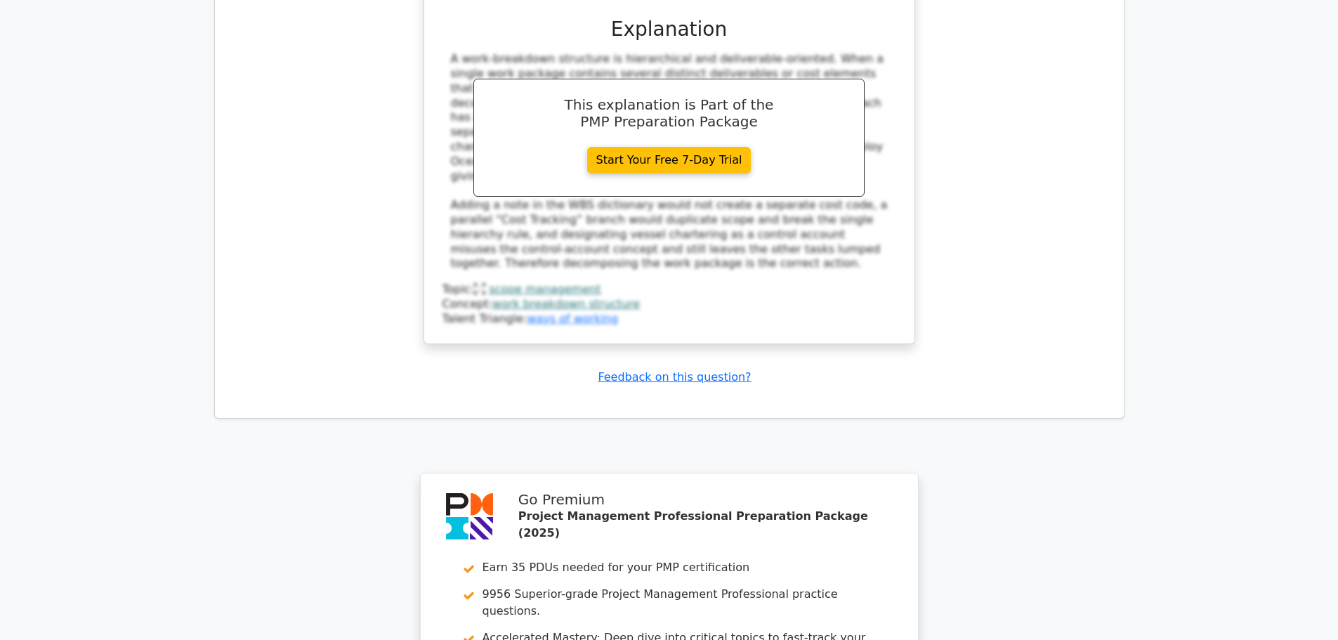
scroll to position [3294, 0]
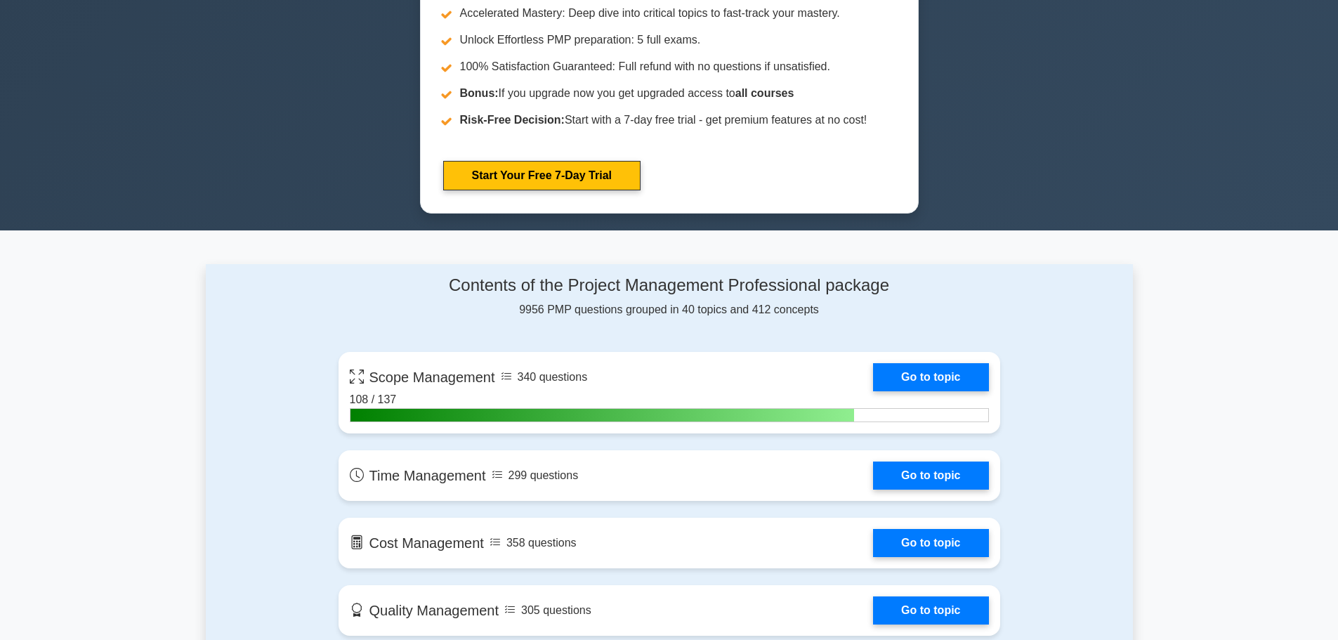
scroll to position [773, 0]
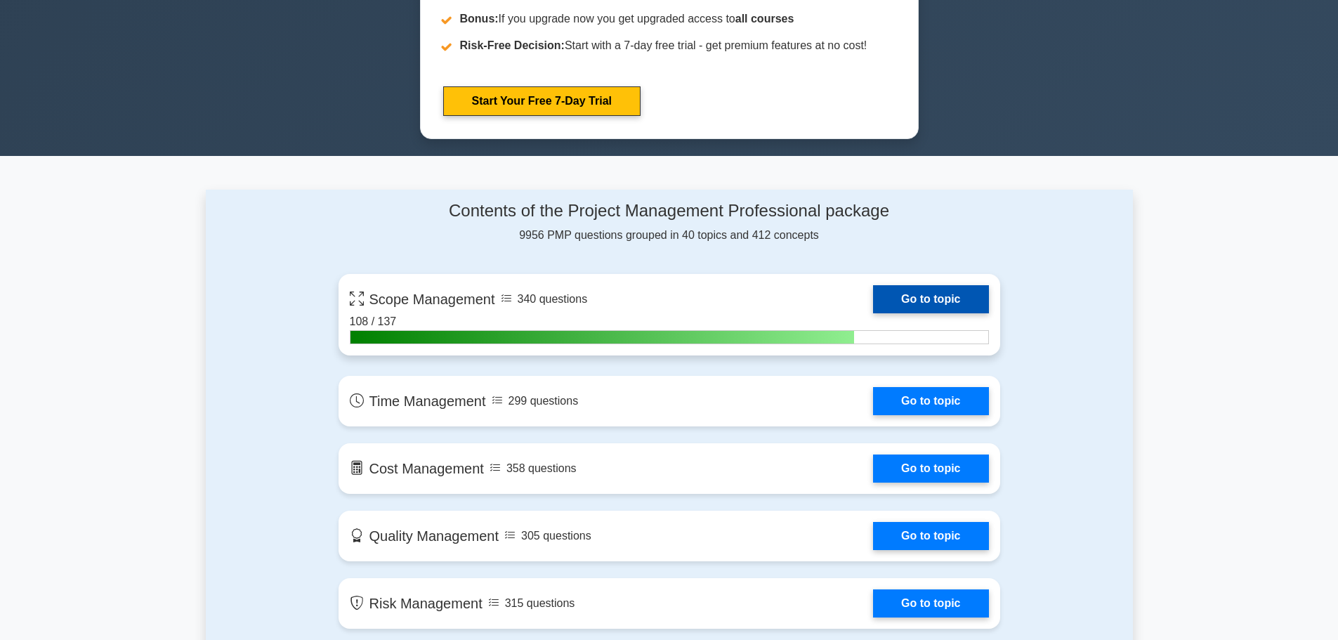
click at [932, 296] on link "Go to topic" at bounding box center [930, 299] width 115 height 28
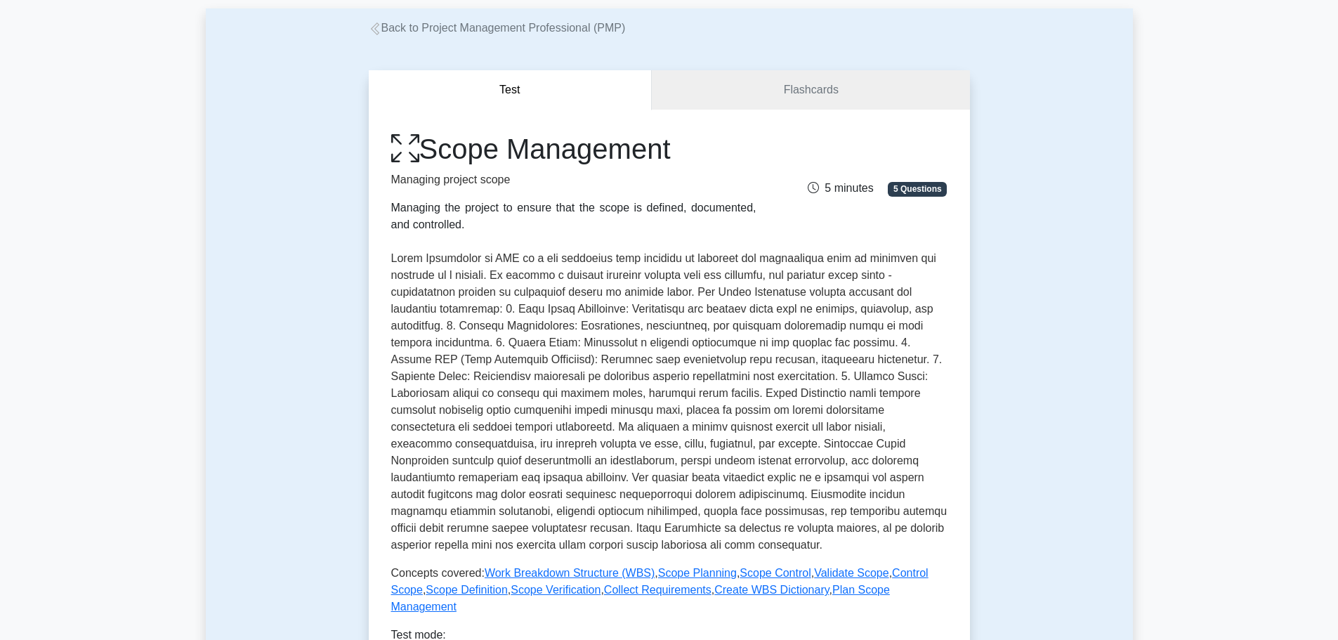
scroll to position [211, 0]
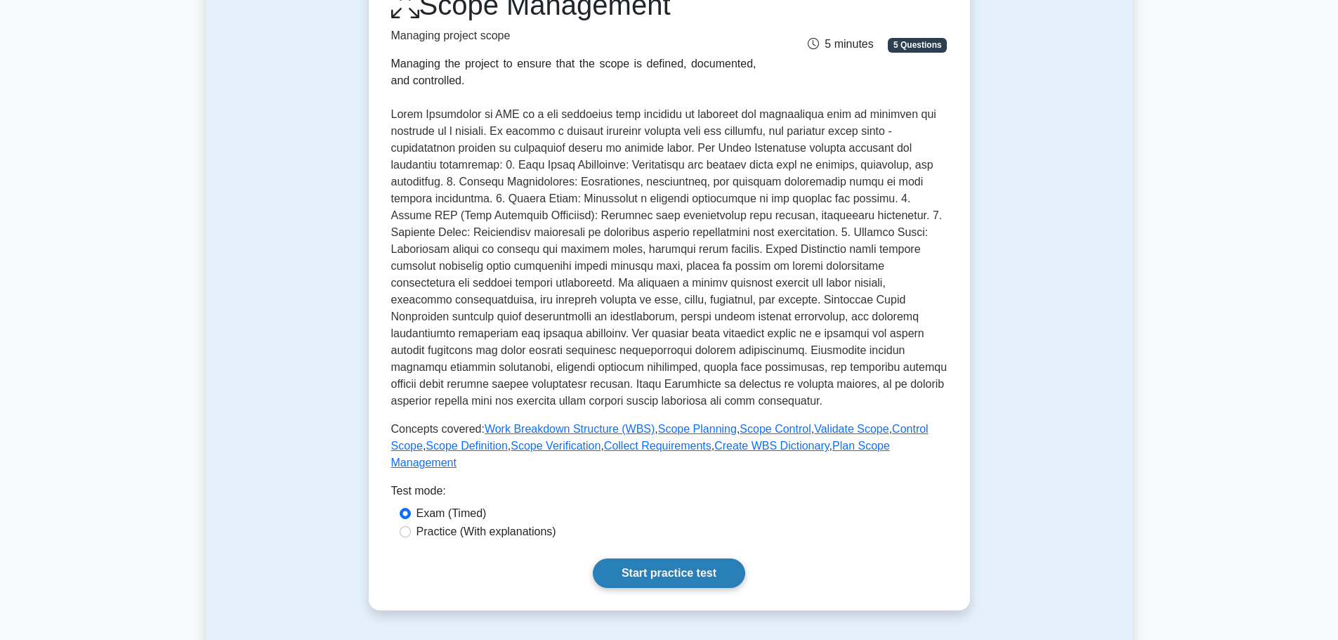
click at [664, 559] on link "Start practice test" at bounding box center [669, 574] width 152 height 30
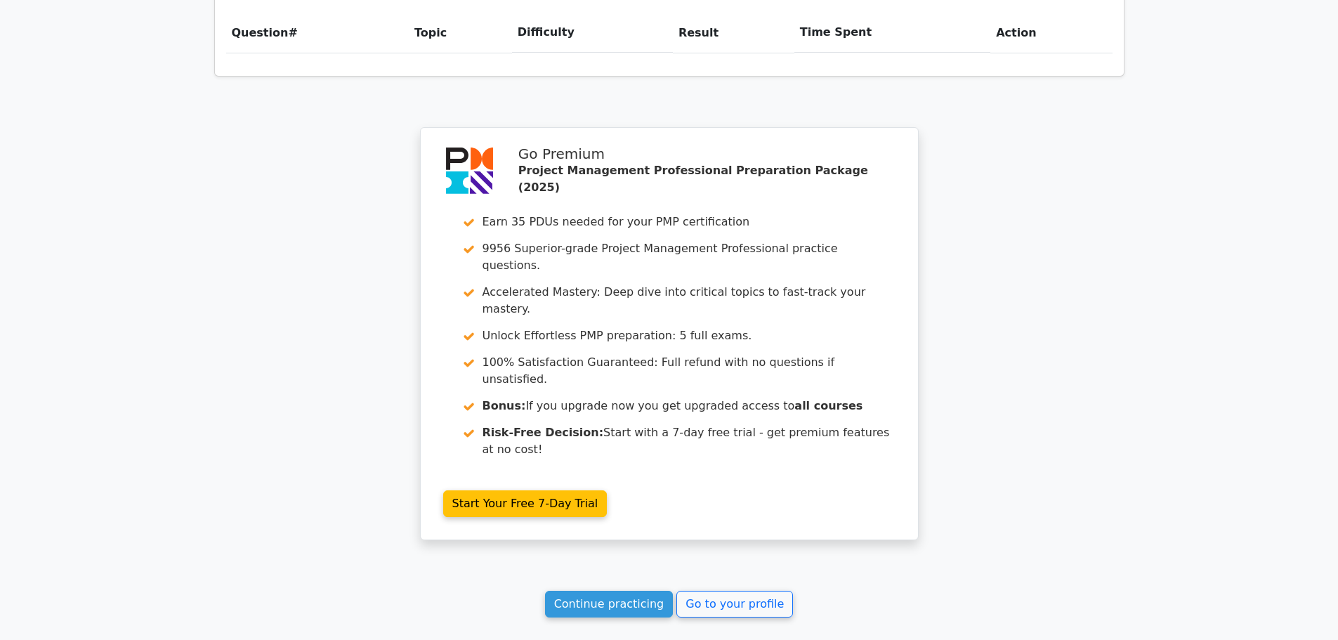
scroll to position [1141, 0]
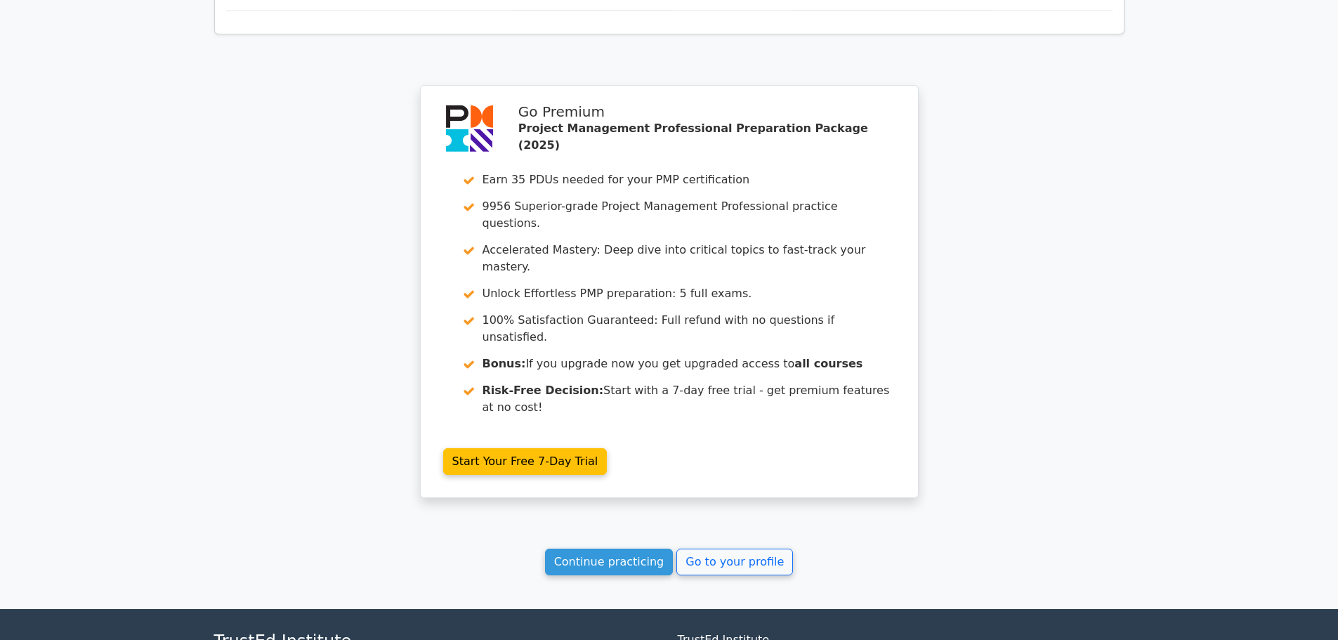
click at [374, 549] on div "Continue practicing Go to your profile" at bounding box center [669, 562] width 910 height 27
click at [590, 549] on link "Continue practicing" at bounding box center [609, 562] width 129 height 27
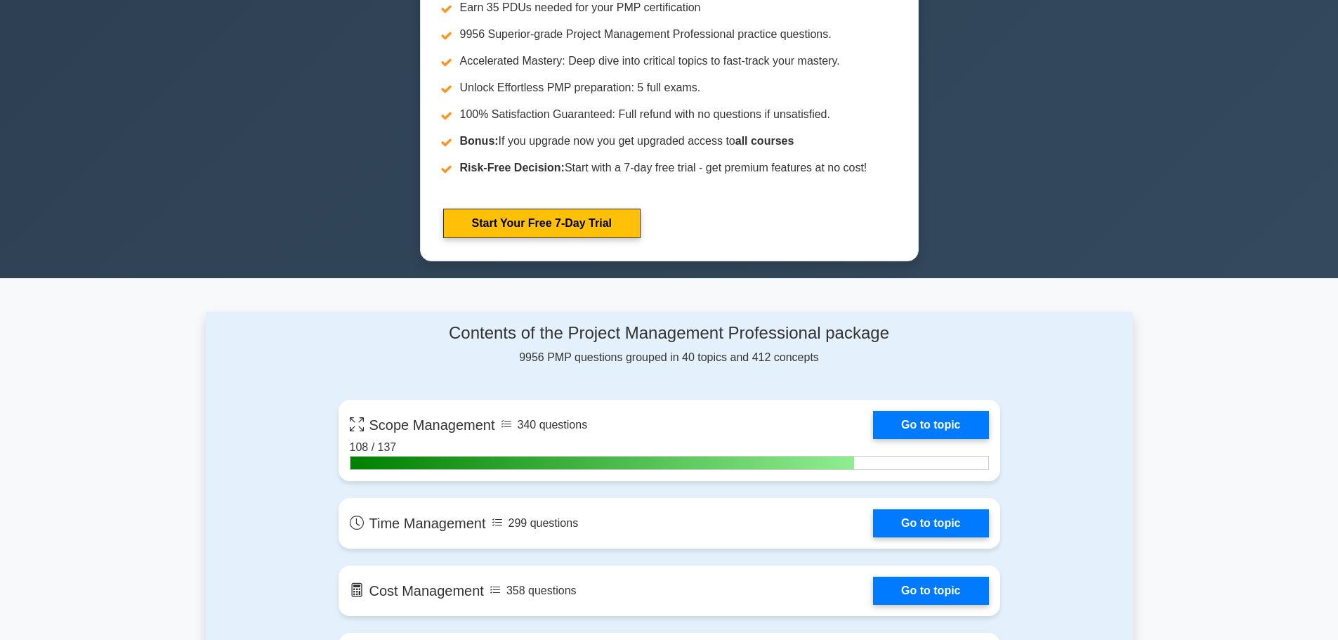
scroll to position [703, 0]
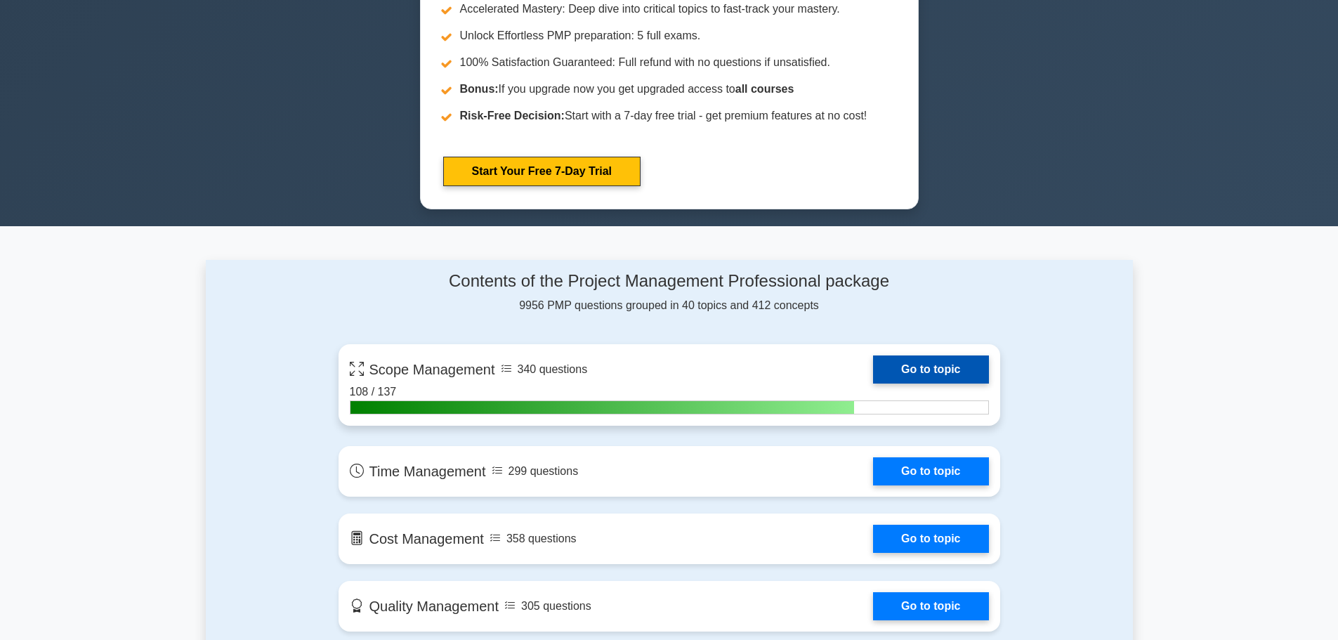
click at [934, 365] on link "Go to topic" at bounding box center [930, 369] width 115 height 28
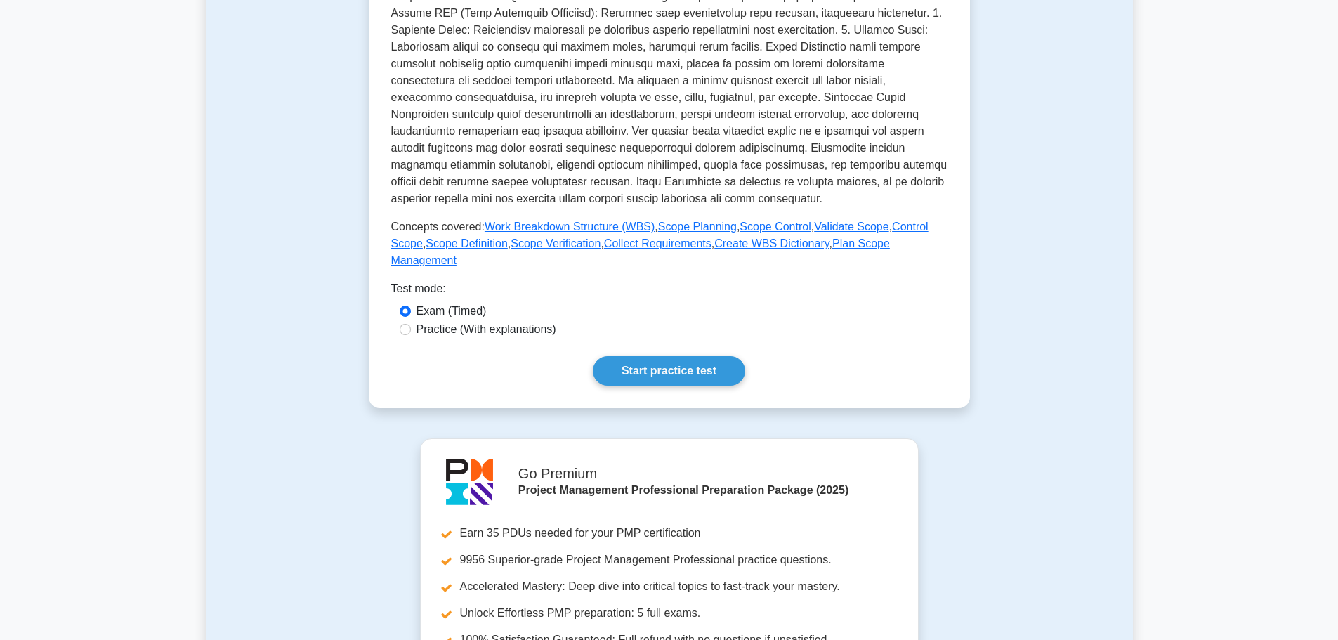
scroll to position [422, 0]
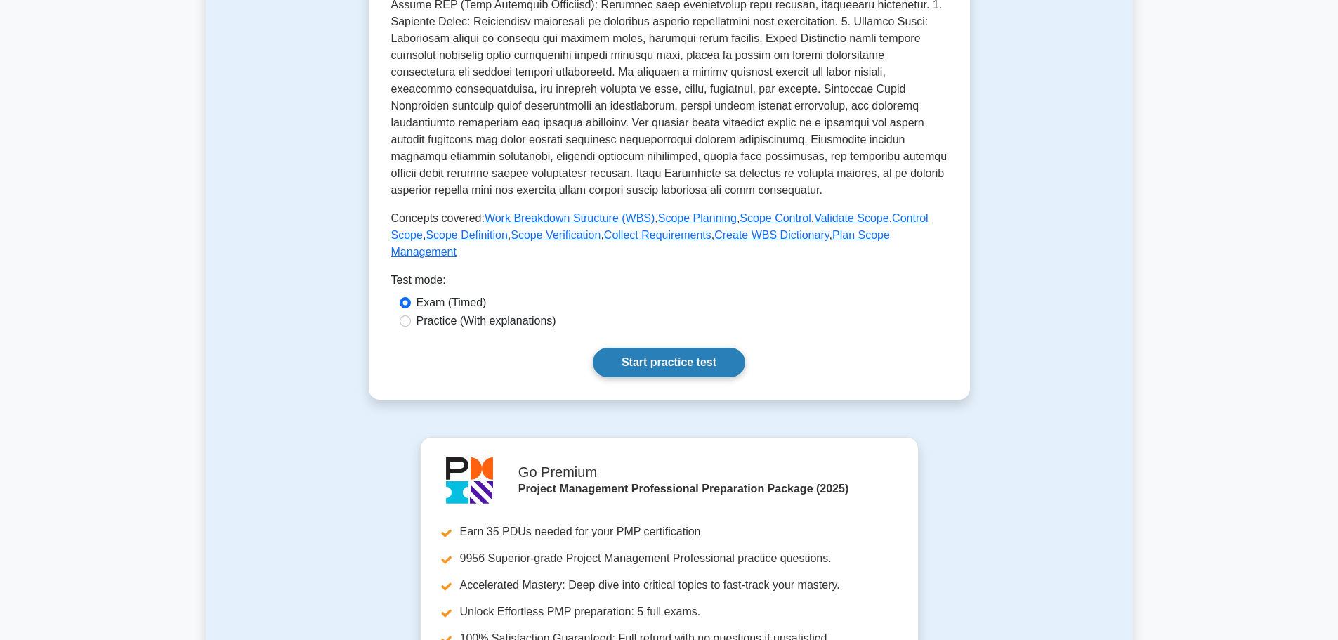
click at [646, 348] on link "Start practice test" at bounding box center [669, 363] width 152 height 30
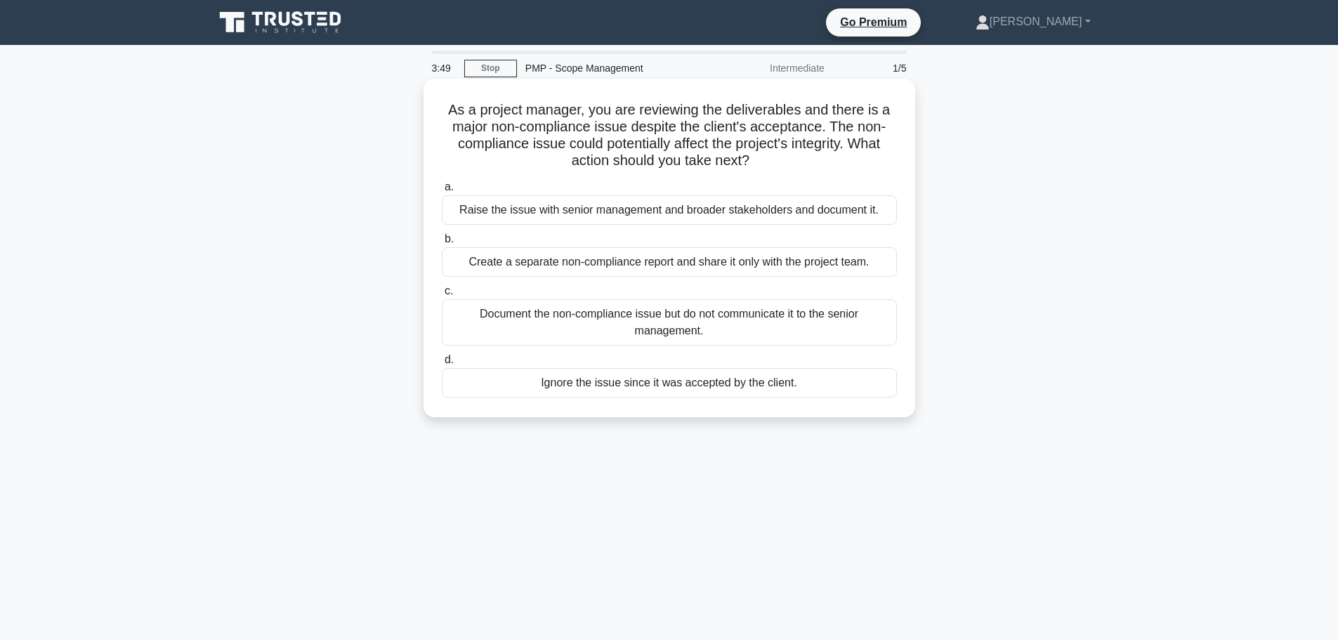
click at [587, 214] on div "Raise the issue with senior management and broader stakeholders and document it." at bounding box center [669, 210] width 455 height 30
click at [442, 192] on input "a. Raise the issue with senior management and broader stakeholders and document…" at bounding box center [442, 187] width 0 height 9
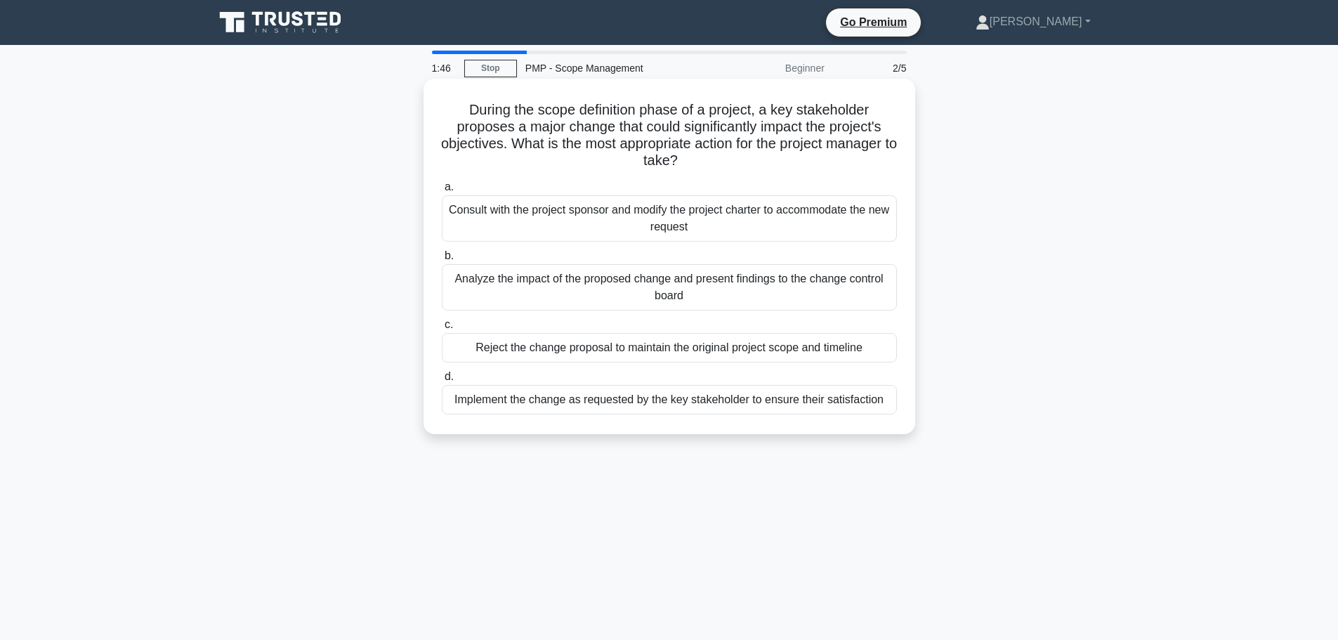
click at [640, 289] on div "Analyze the impact of the proposed change and present findings to the change co…" at bounding box center [669, 287] width 455 height 46
click at [442, 261] on input "b. Analyze the impact of the proposed change and present findings to the change…" at bounding box center [442, 256] width 0 height 9
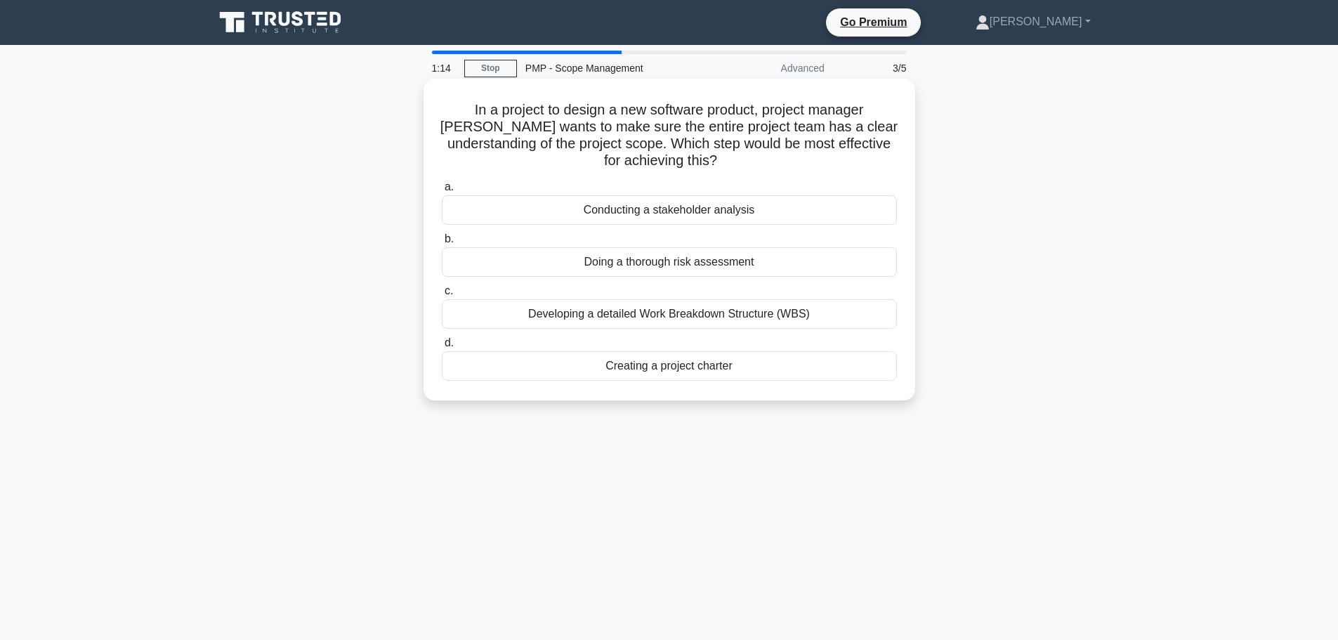
click at [686, 316] on div "Developing a detailed Work Breakdown Structure (WBS)" at bounding box center [669, 314] width 455 height 30
click at [442, 296] on input "c. Developing a detailed Work Breakdown Structure (WBS)" at bounding box center [442, 291] width 0 height 9
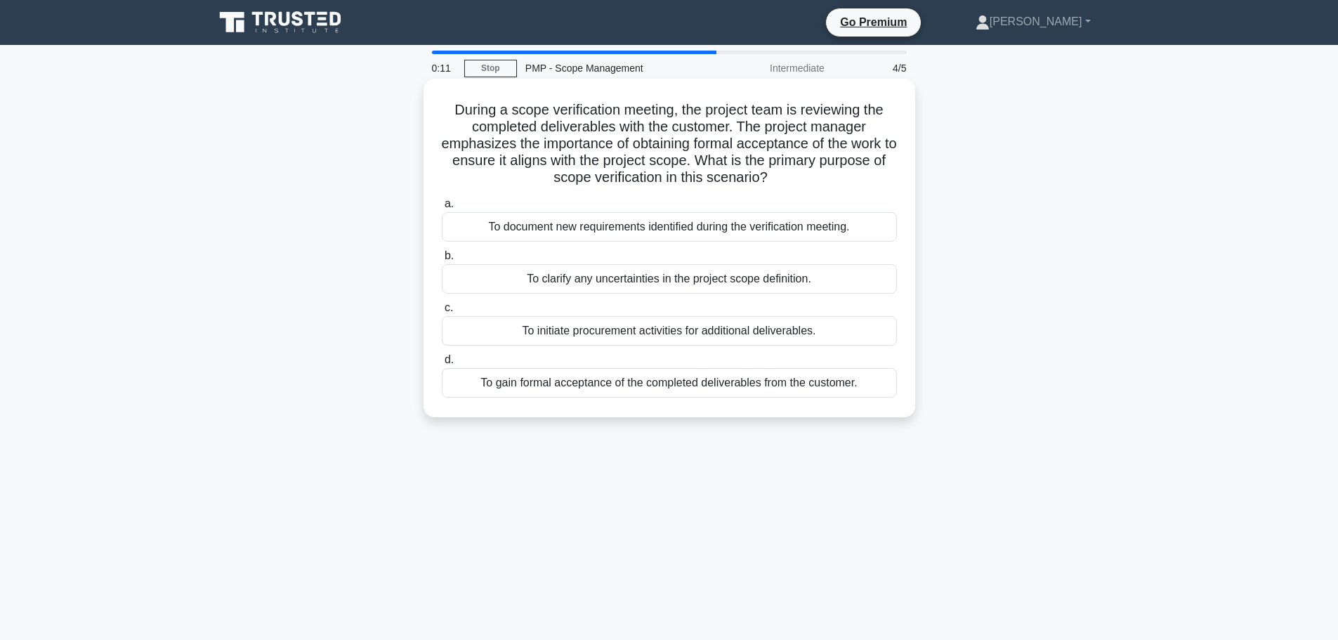
click at [666, 381] on div "To gain formal acceptance of the completed deliverables from the customer." at bounding box center [669, 383] width 455 height 30
click at [442, 365] on input "d. To gain formal acceptance of the completed deliverables from the customer." at bounding box center [442, 359] width 0 height 9
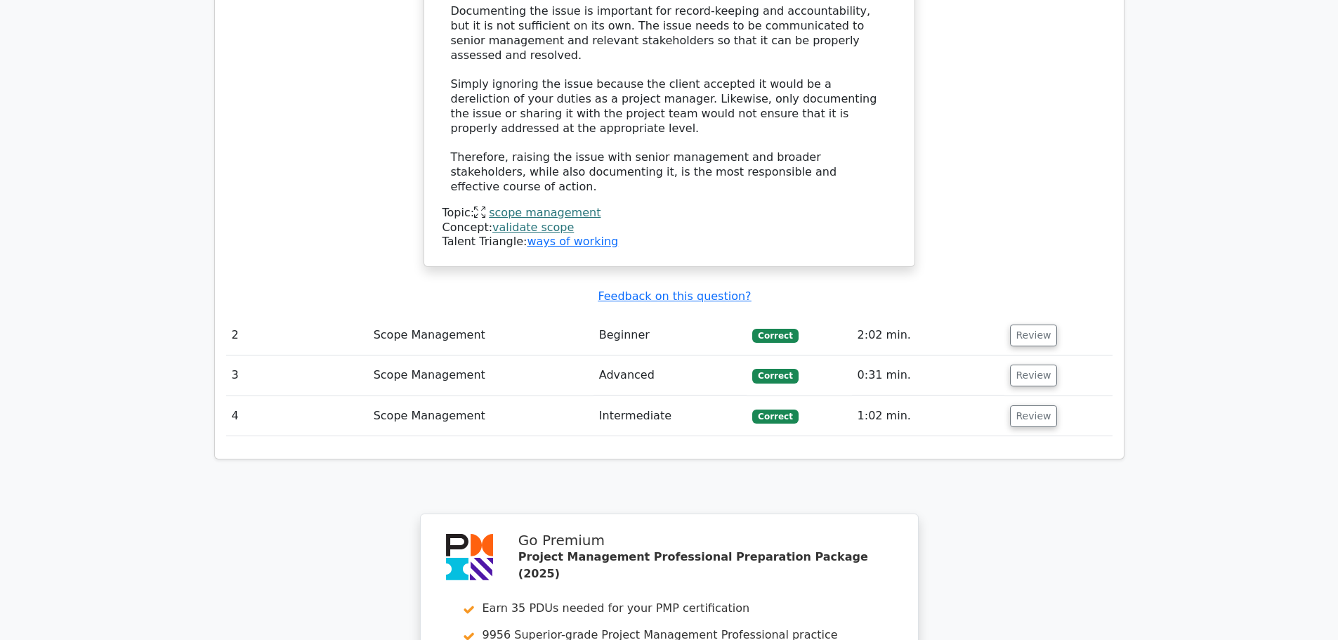
scroll to position [1686, 0]
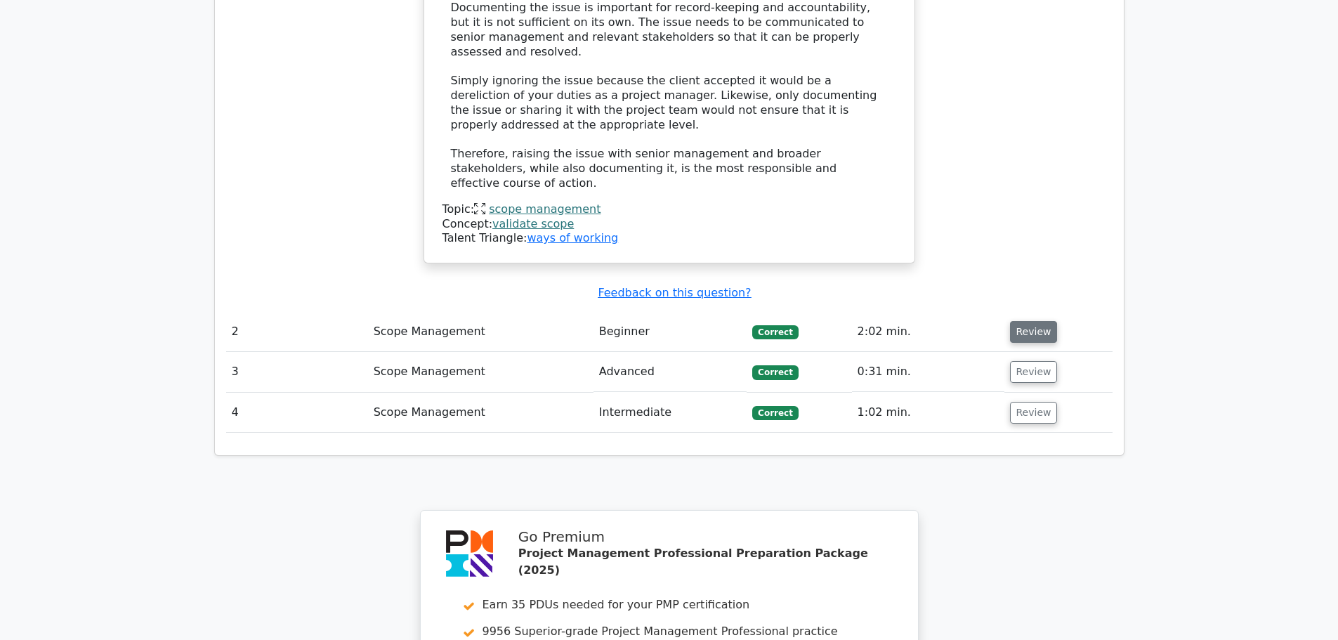
click at [1035, 321] on button "Review" at bounding box center [1034, 332] width 48 height 22
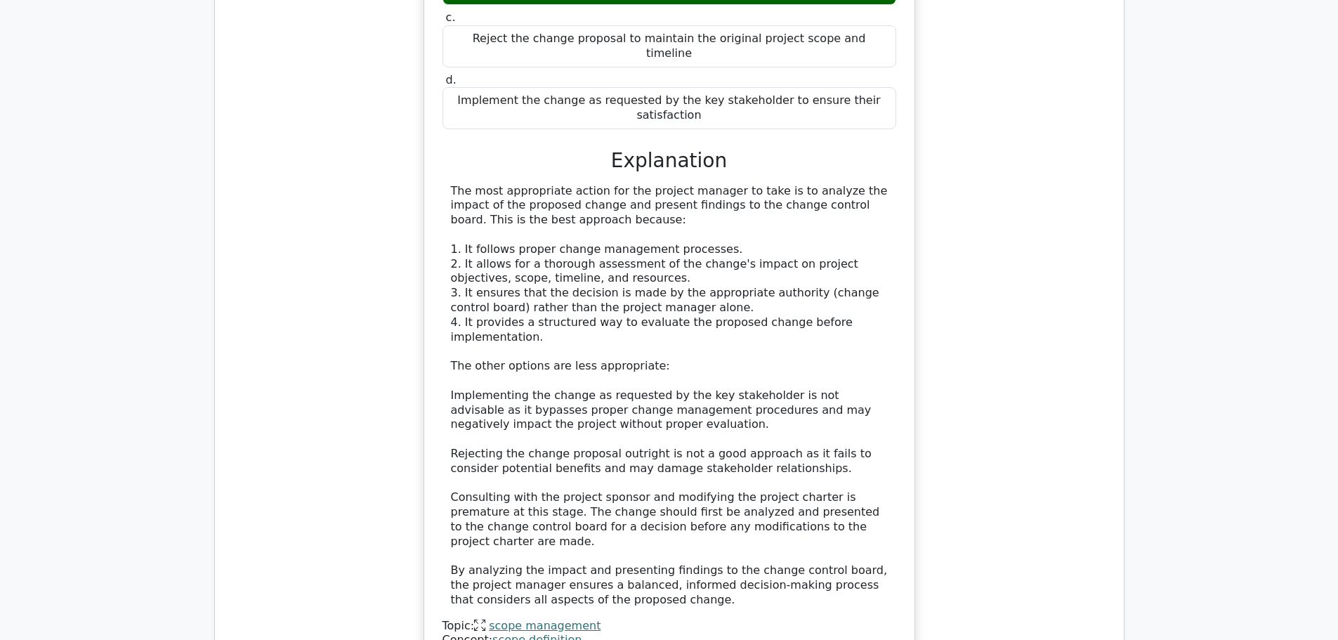
scroll to position [2248, 0]
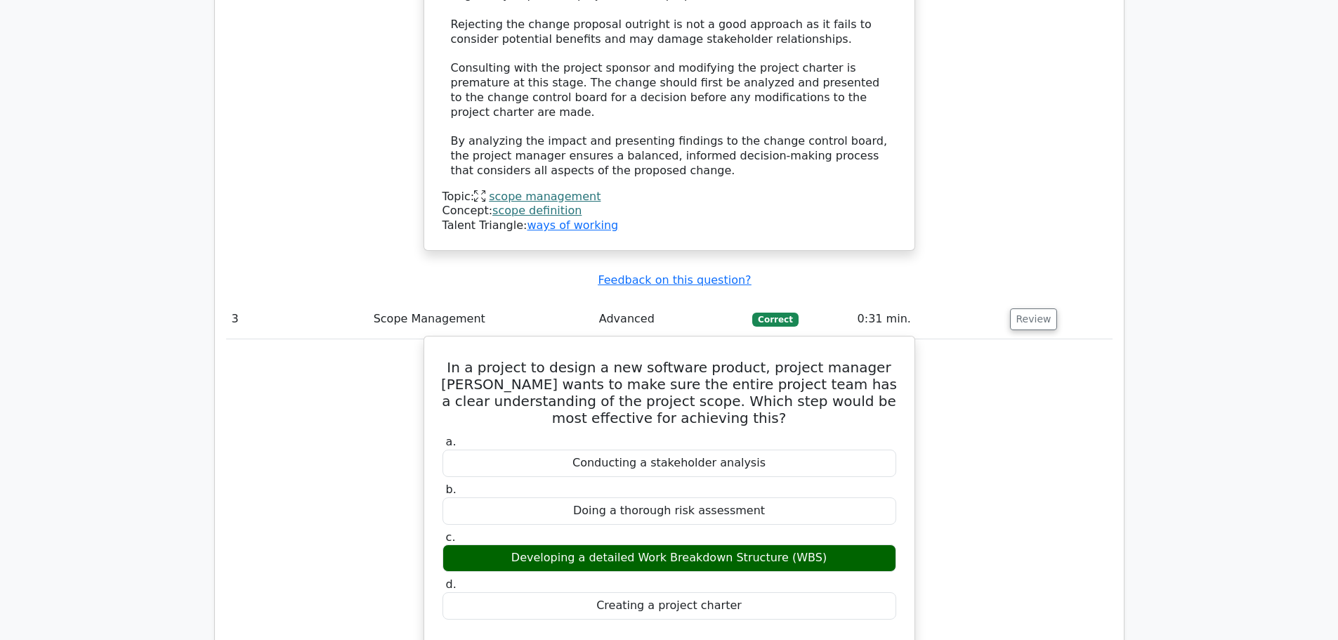
scroll to position [3091, 0]
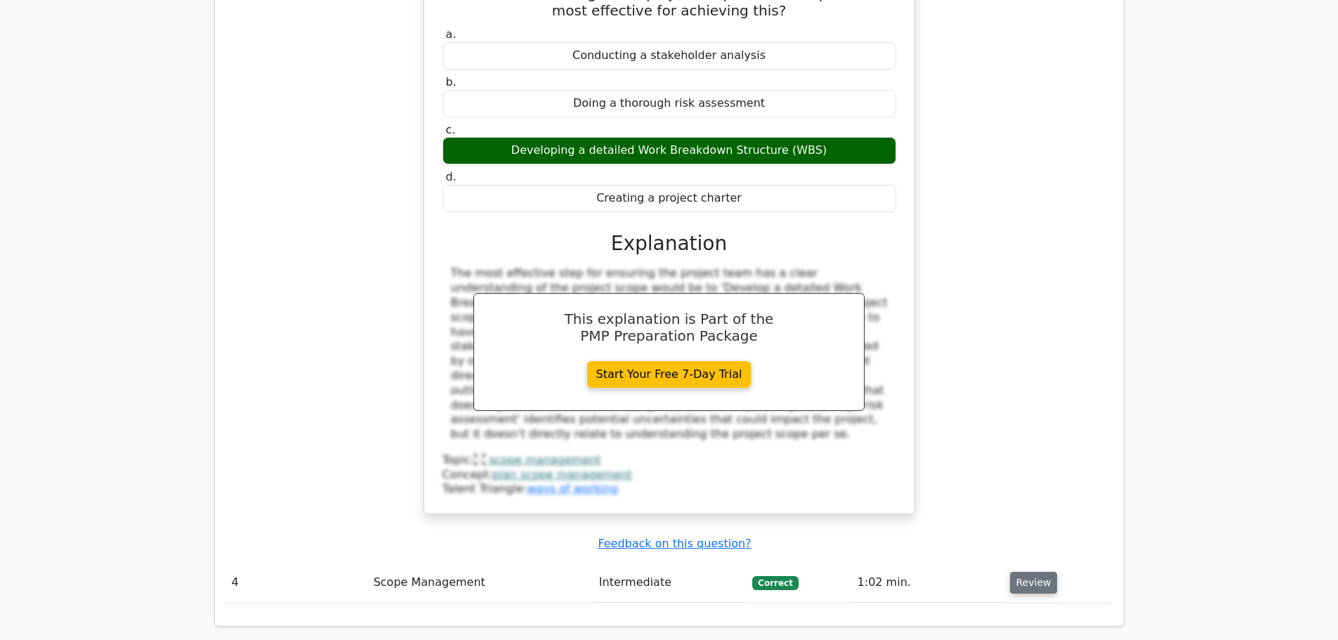
click at [1033, 572] on button "Review" at bounding box center [1034, 583] width 48 height 22
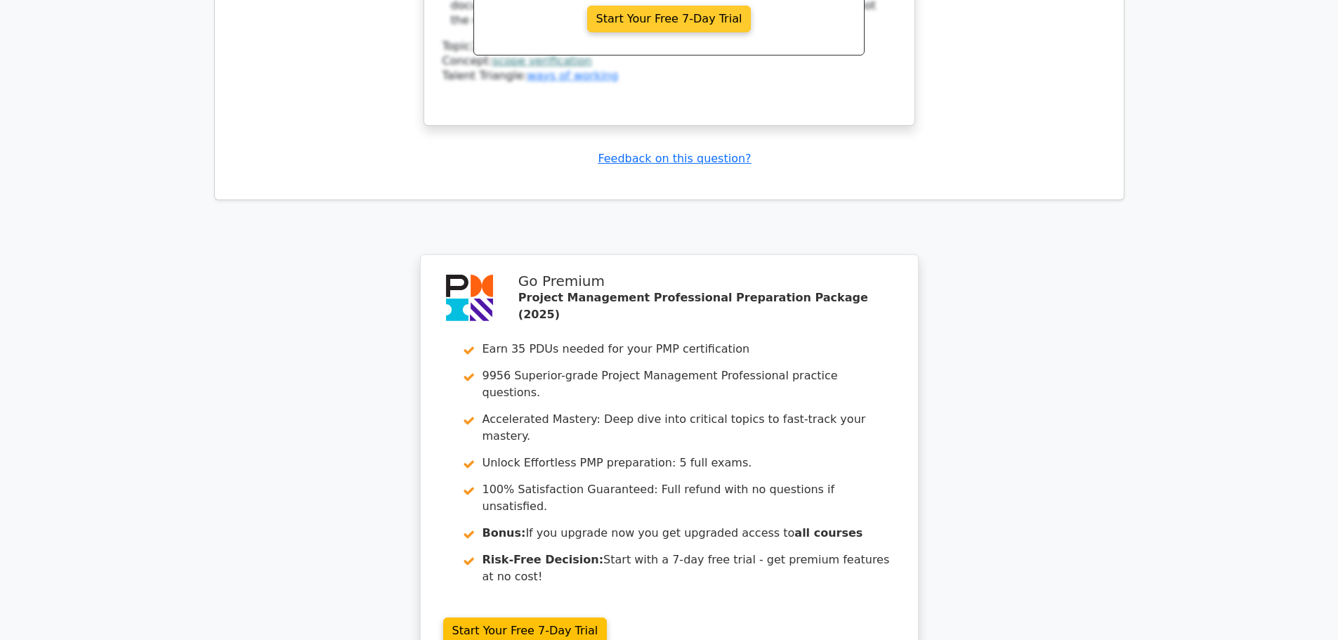
scroll to position [4154, 0]
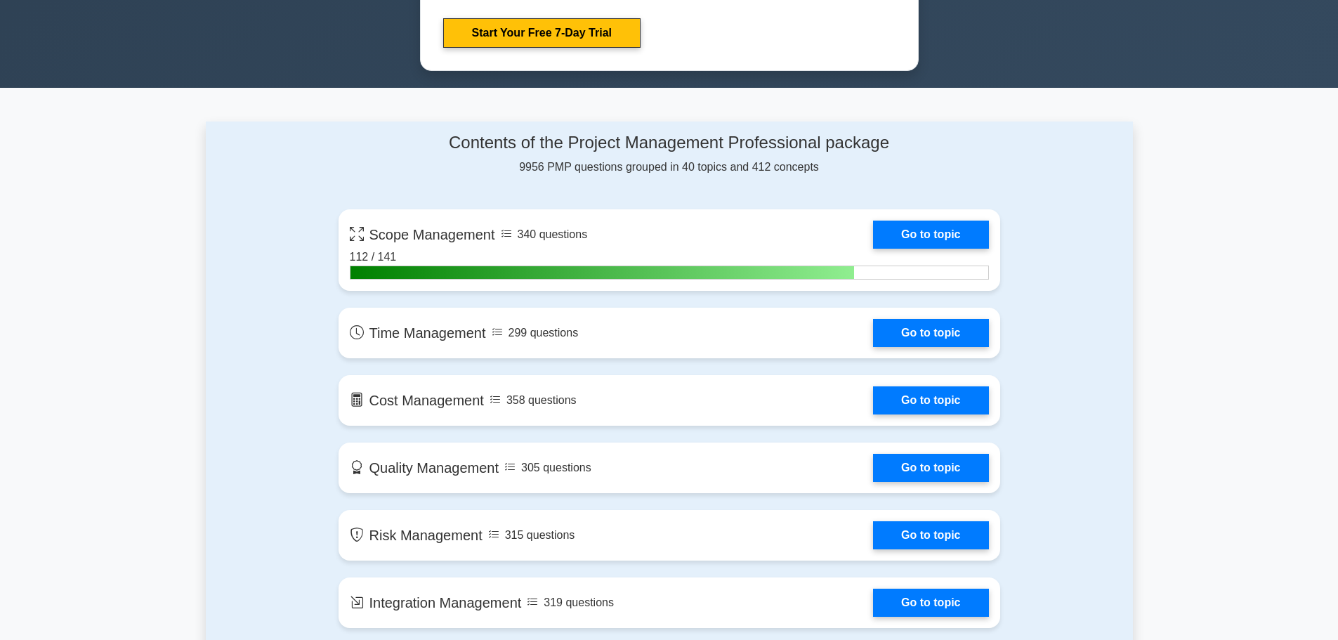
scroll to position [843, 0]
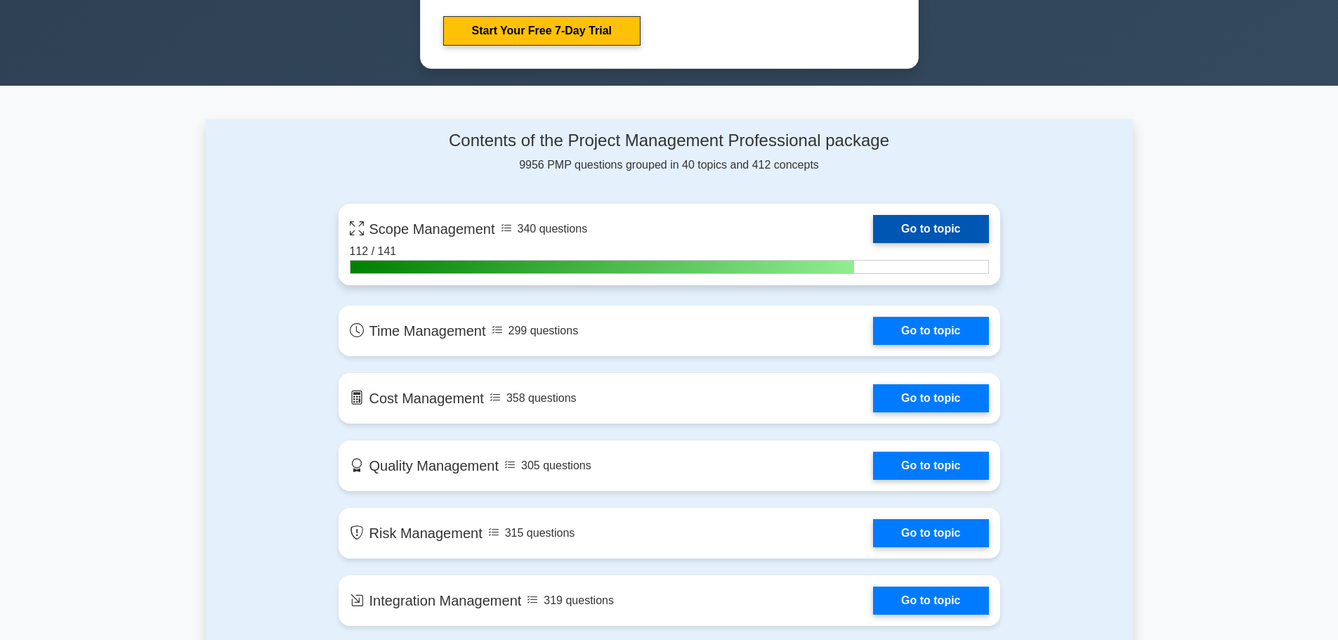
click at [915, 225] on link "Go to topic" at bounding box center [930, 229] width 115 height 28
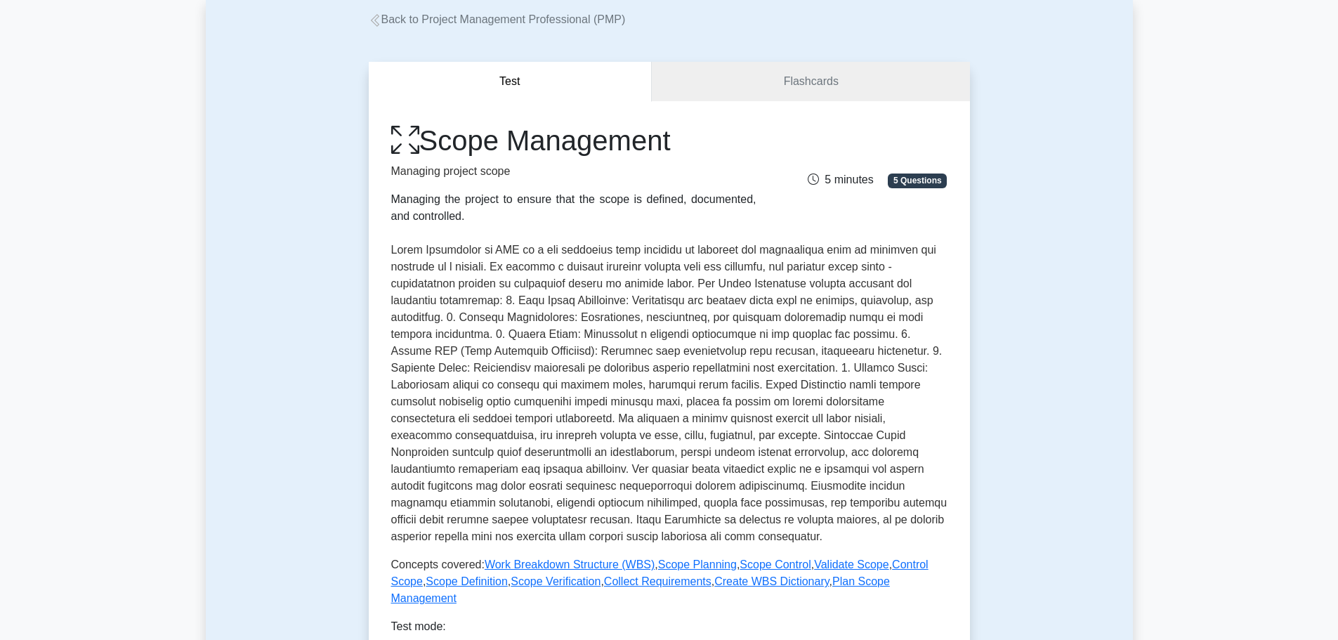
scroll to position [492, 0]
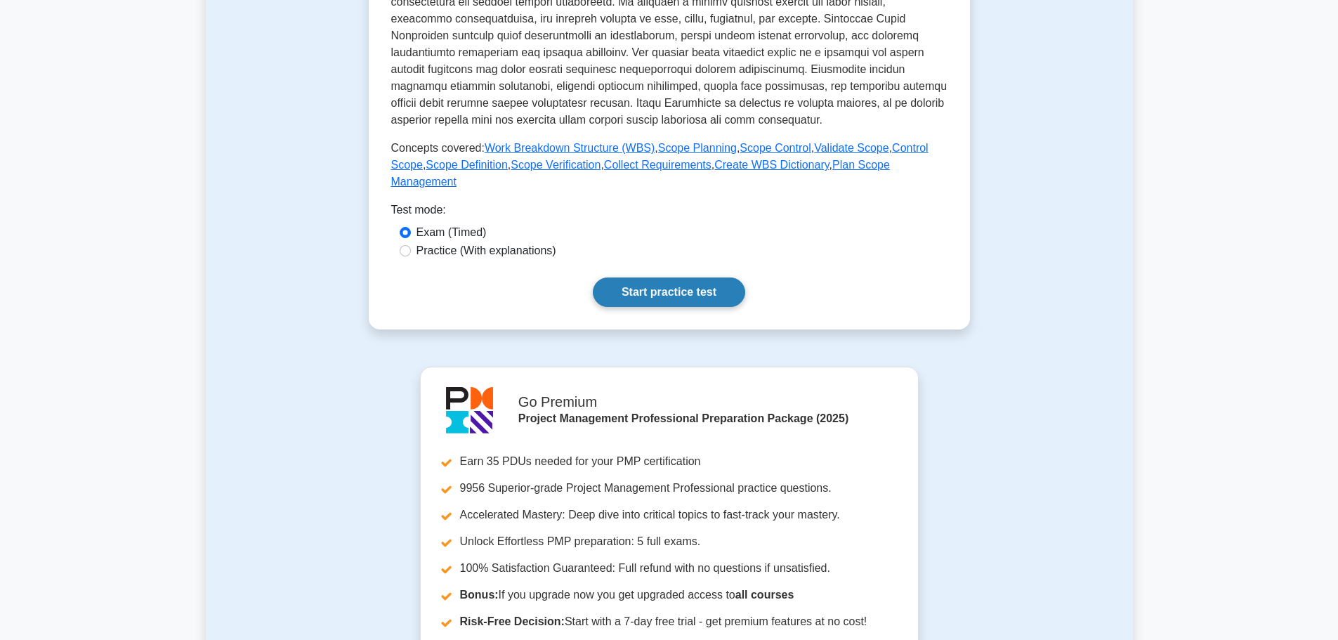
click at [667, 278] on link "Start practice test" at bounding box center [669, 293] width 152 height 30
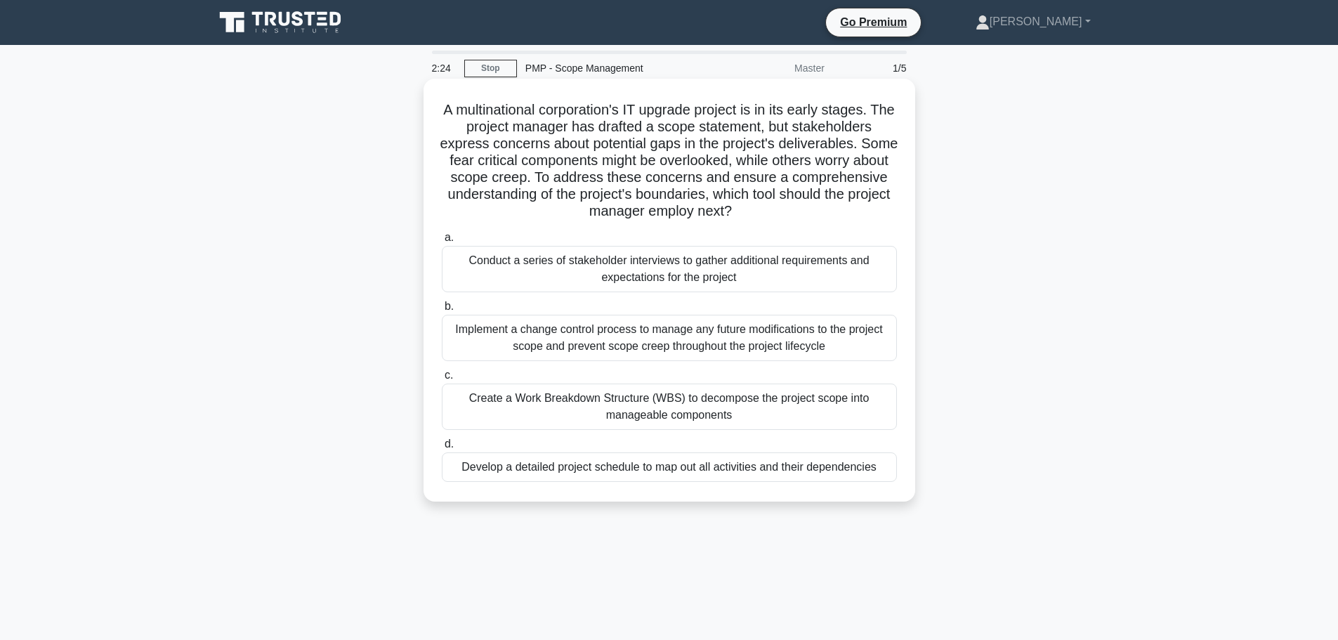
click at [577, 403] on div "Create a Work Breakdown Structure (WBS) to decompose the project scope into man…" at bounding box center [669, 407] width 455 height 46
click at [442, 380] on input "c. Create a Work Breakdown Structure (WBS) to decompose the project scope into …" at bounding box center [442, 375] width 0 height 9
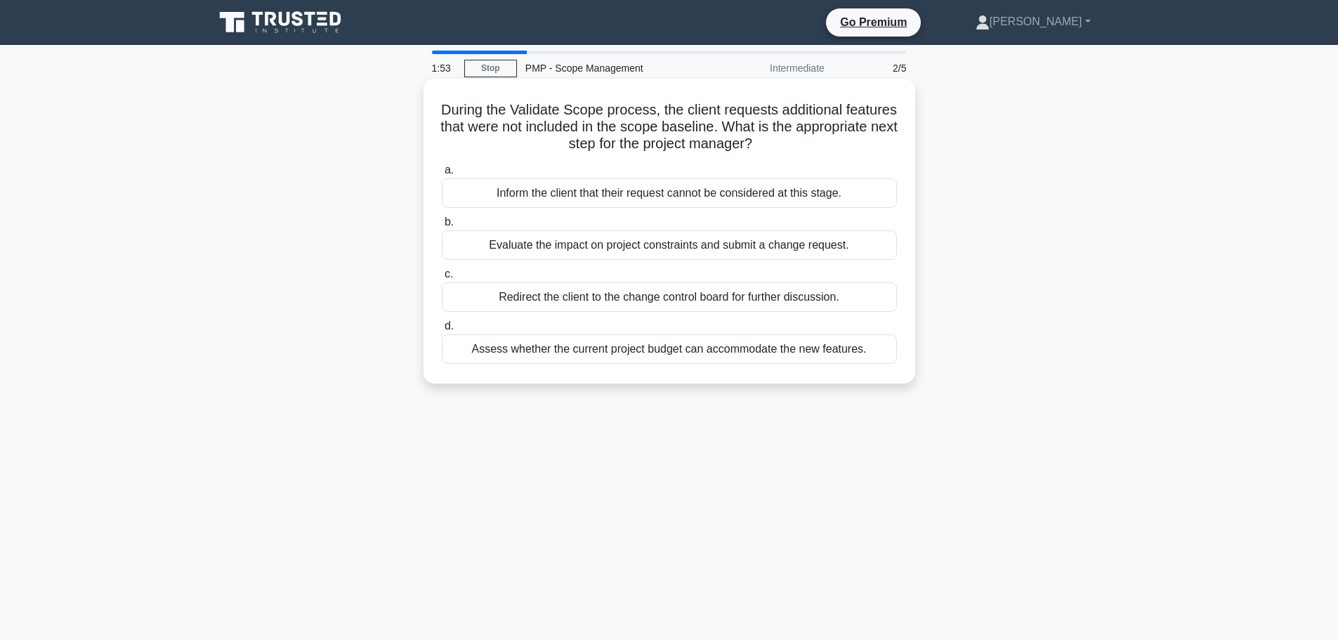
click at [644, 249] on div "Evaluate the impact on project constraints and submit a change request." at bounding box center [669, 245] width 455 height 30
click at [442, 227] on input "b. Evaluate the impact on project constraints and submit a change request." at bounding box center [442, 222] width 0 height 9
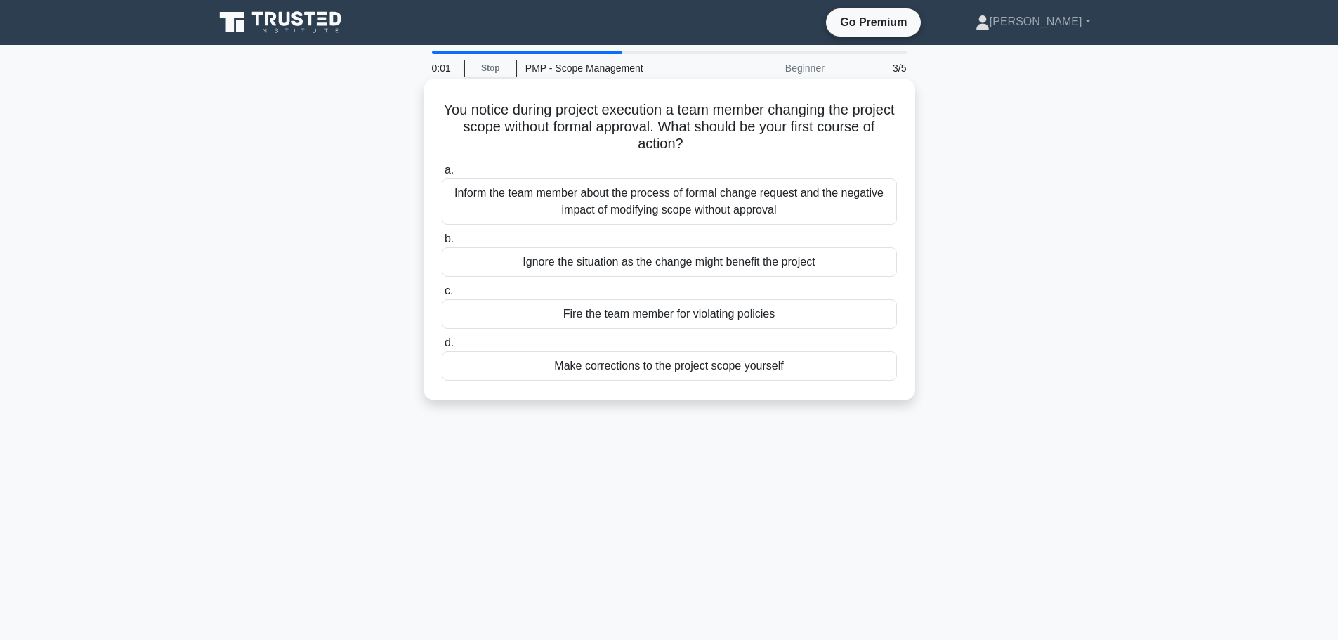
click at [686, 205] on div "Inform the team member about the process of formal change request and the negat…" at bounding box center [669, 201] width 455 height 46
click at [442, 175] on input "a. Inform the team member about the process of formal change request and the ne…" at bounding box center [442, 170] width 0 height 9
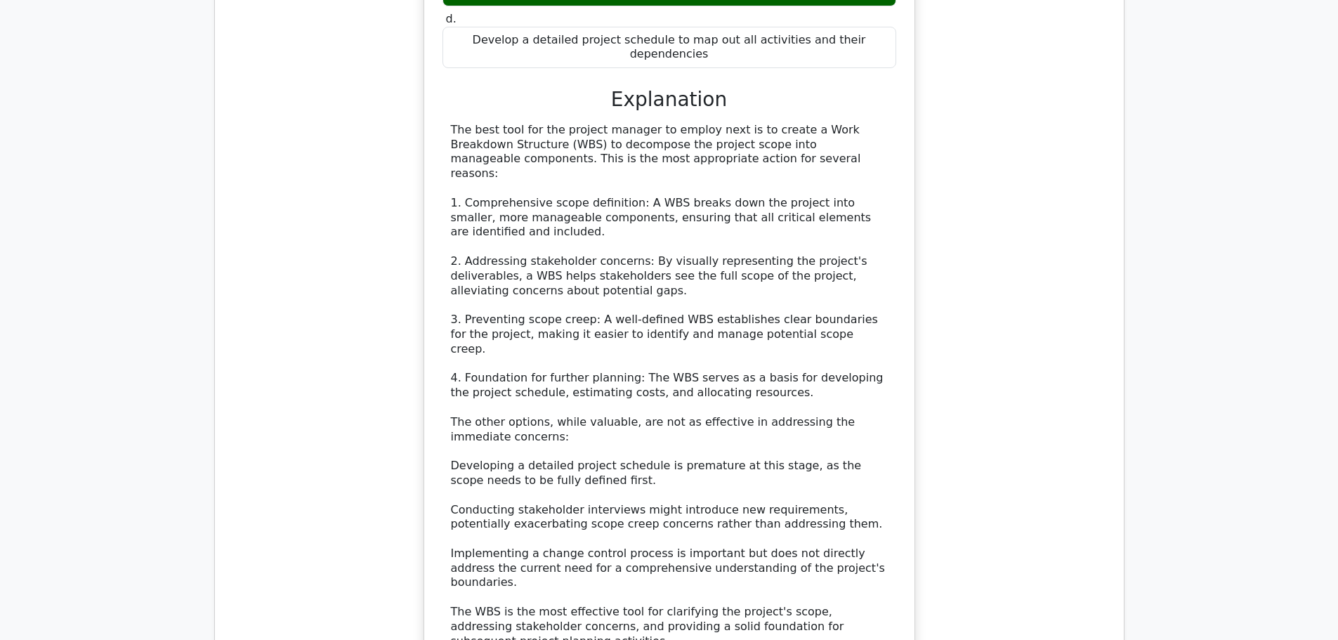
scroll to position [1591, 0]
